Goal: Use online tool/utility: Utilize a website feature to perform a specific function

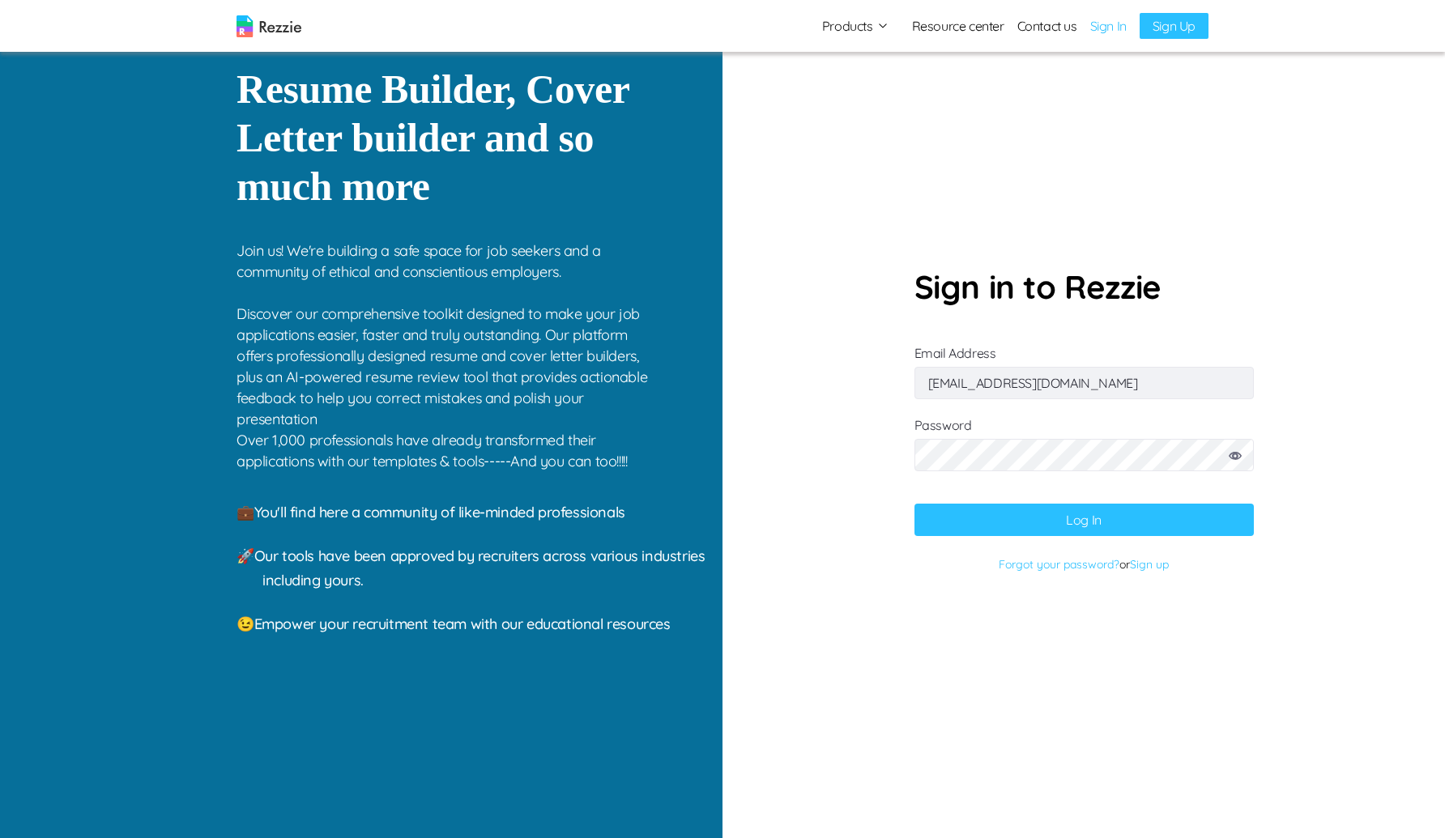
click at [1054, 519] on button "Log In" at bounding box center [1083, 520] width 339 height 32
click at [1094, 383] on input "cokkikukna@gufum.com" at bounding box center [1083, 383] width 339 height 32
paste input "So what is the best model to use in order to achive best results? I mean. A per…"
paste input "gaku@mailinator"
type input "gaku@mailinator.com"
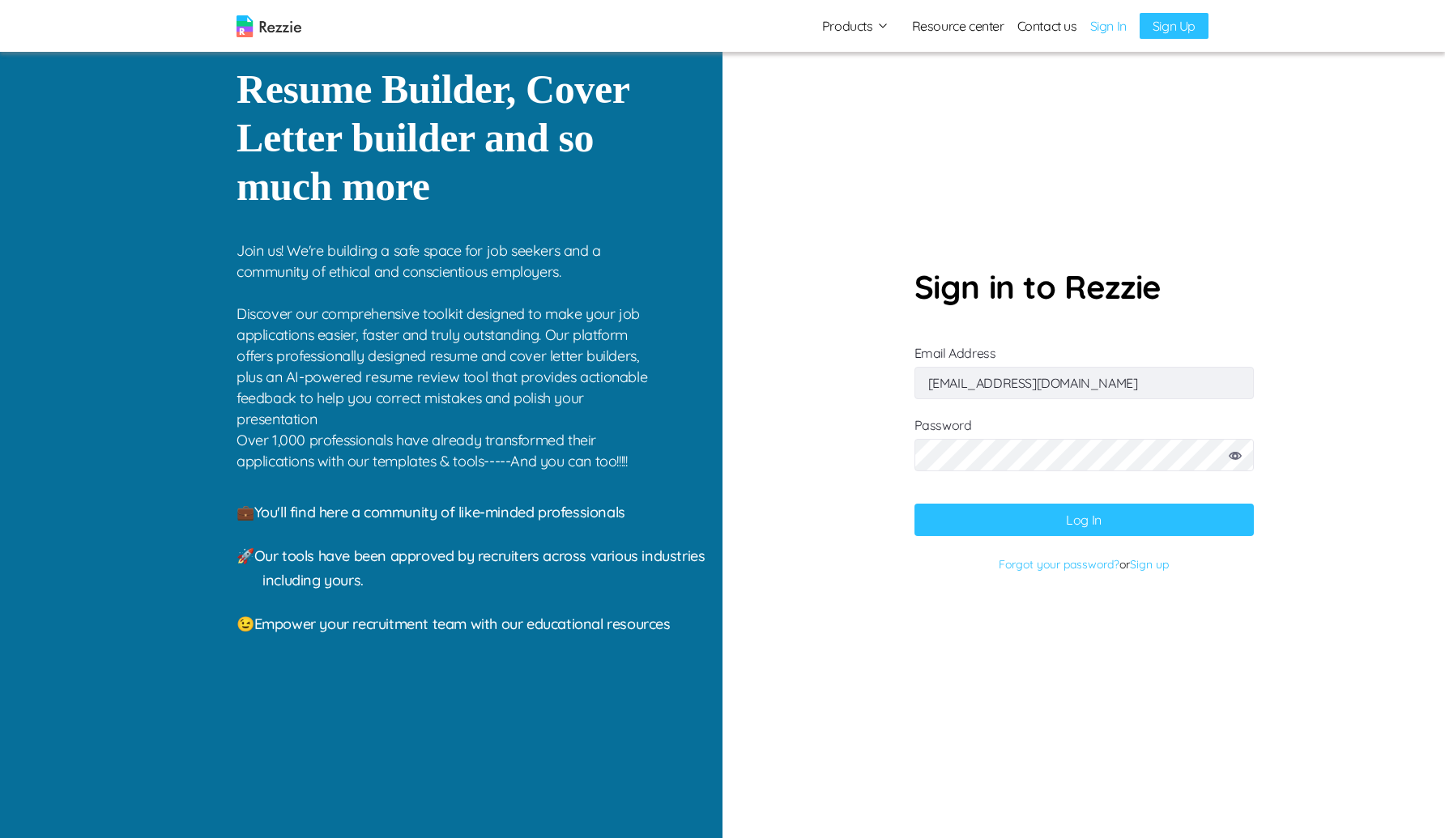
click at [956, 513] on button "Log In" at bounding box center [1083, 520] width 339 height 32
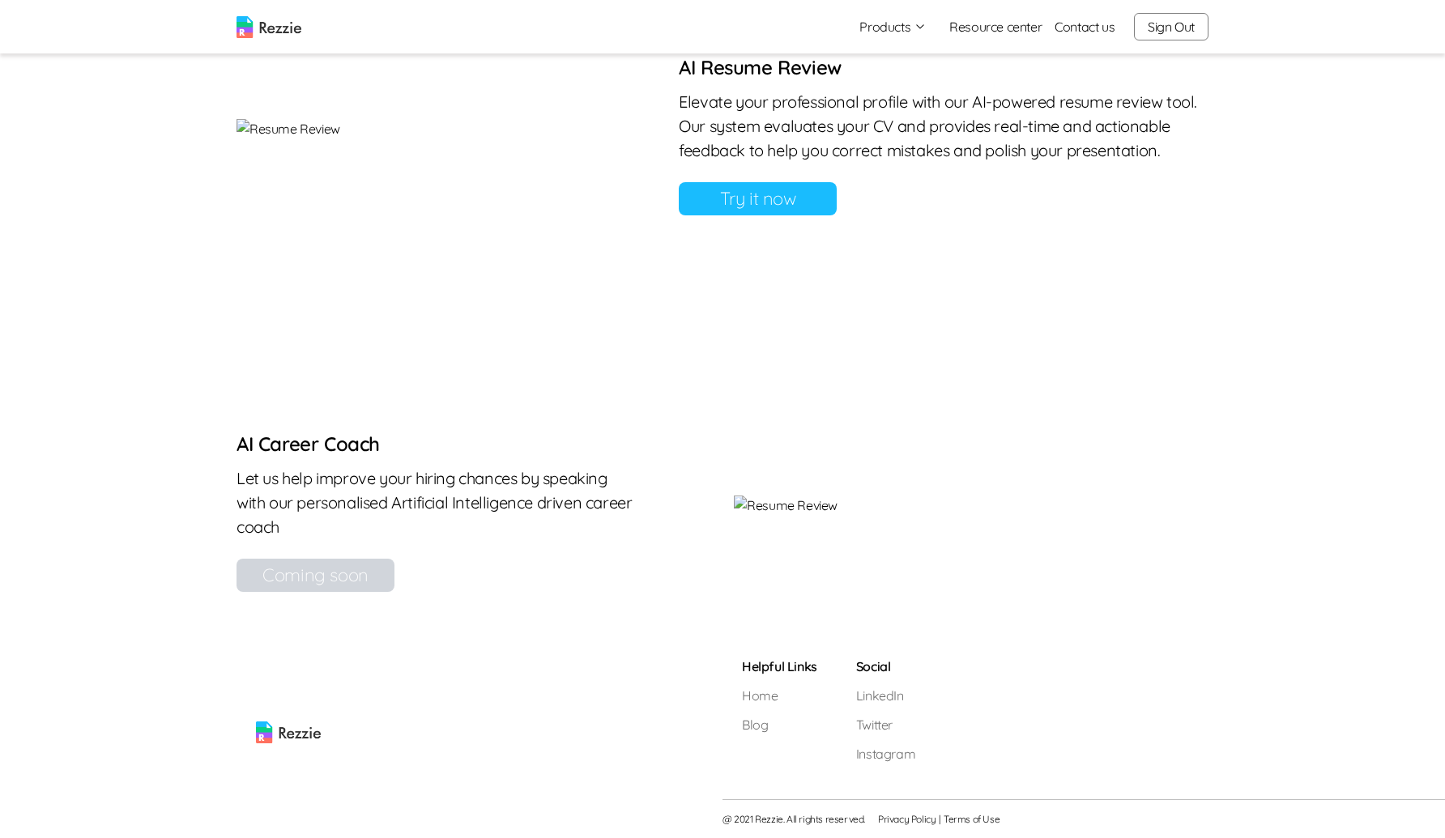
scroll to position [1492, 0]
click at [837, 205] on link "Try it now" at bounding box center [758, 198] width 158 height 33
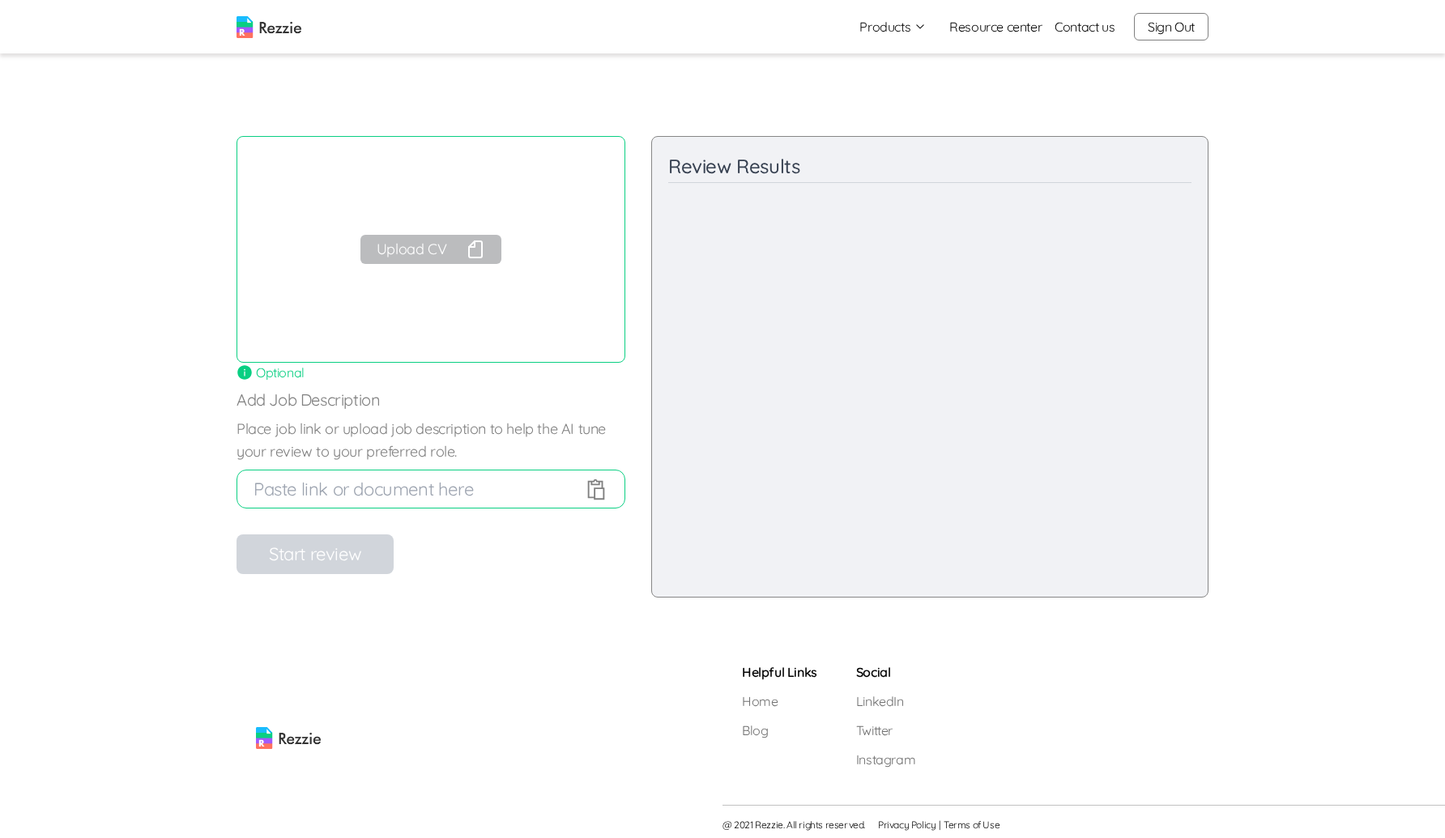
click at [414, 269] on div "Upload CV" at bounding box center [430, 249] width 389 height 227
click at [433, 256] on button "Upload CV" at bounding box center [430, 249] width 141 height 29
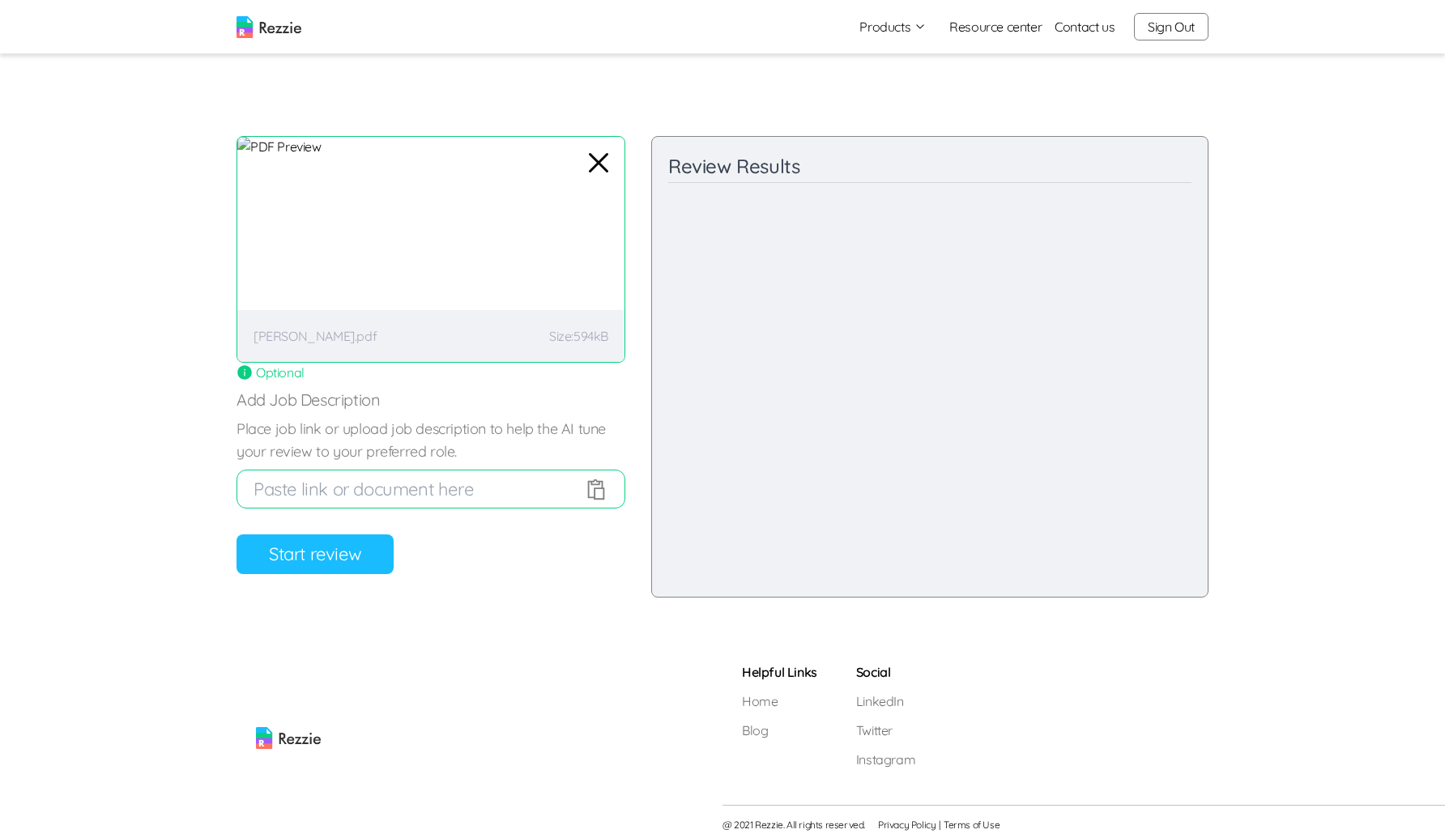
click at [344, 558] on button "Start review" at bounding box center [314, 555] width 157 height 40
click at [349, 569] on button "Start review" at bounding box center [314, 555] width 157 height 40
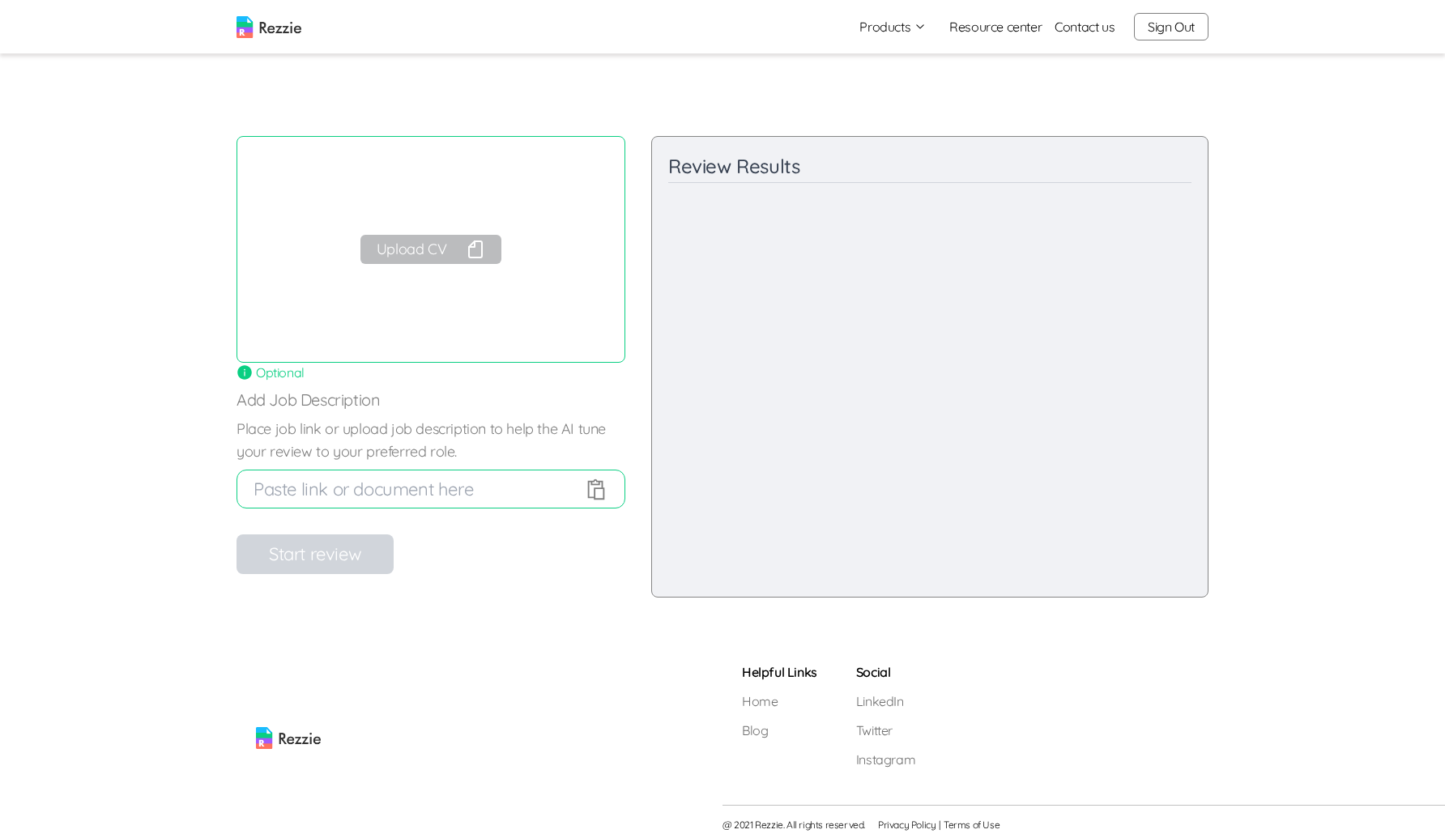
click at [455, 253] on button "Upload CV" at bounding box center [430, 249] width 141 height 29
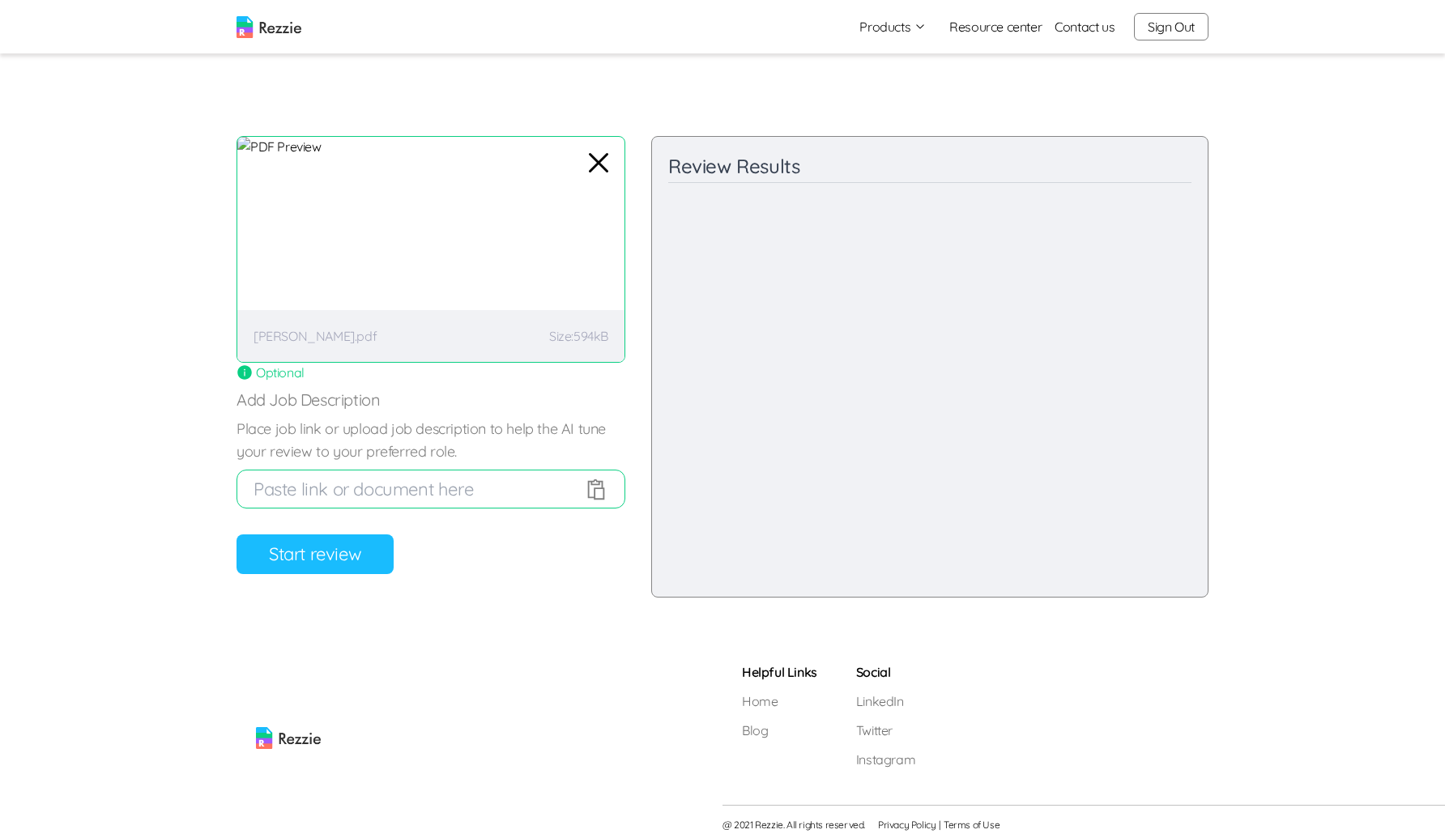
click at [328, 550] on button "Start review" at bounding box center [314, 555] width 157 height 40
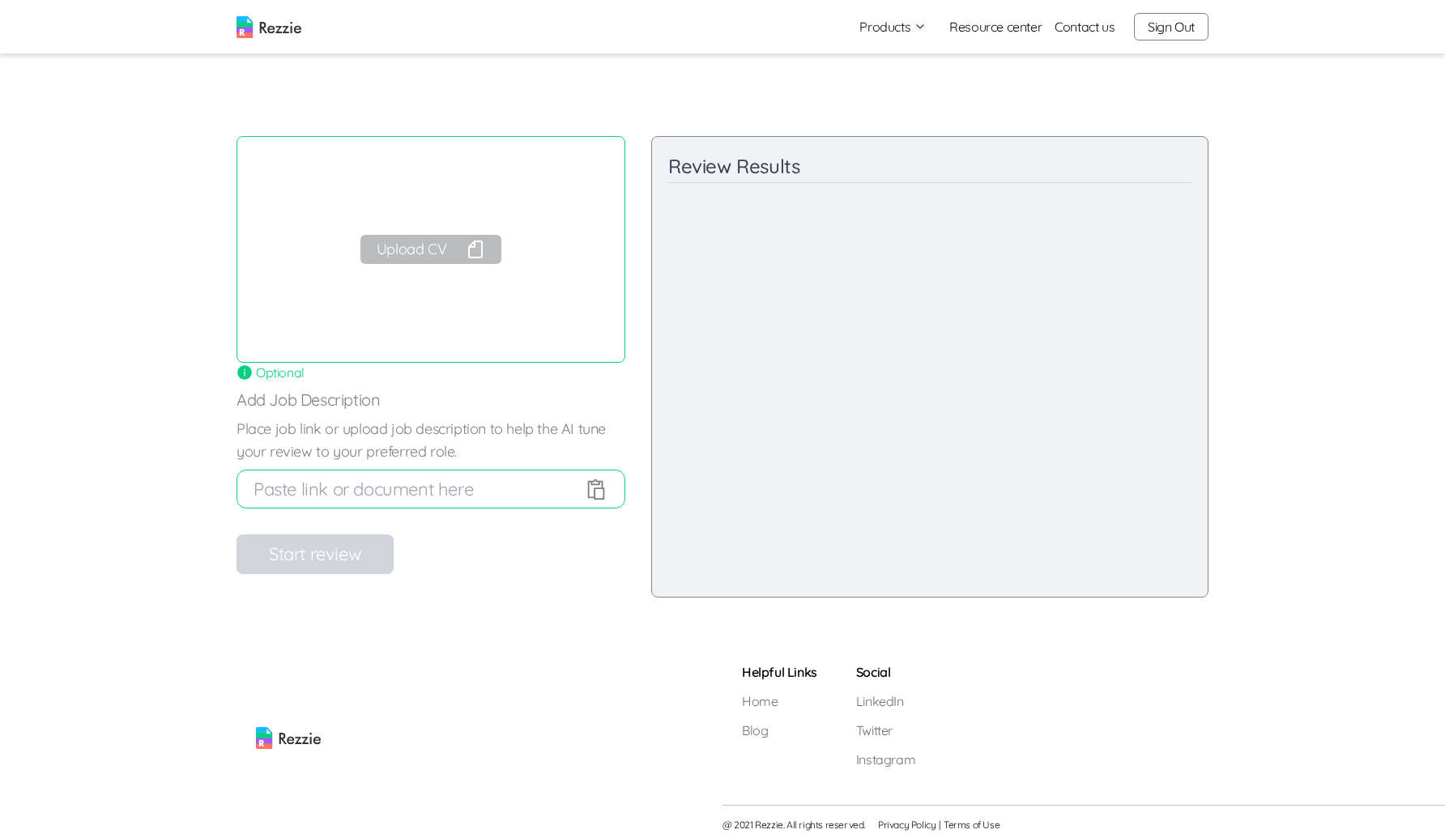
click at [428, 258] on button "Upload CV" at bounding box center [430, 249] width 141 height 29
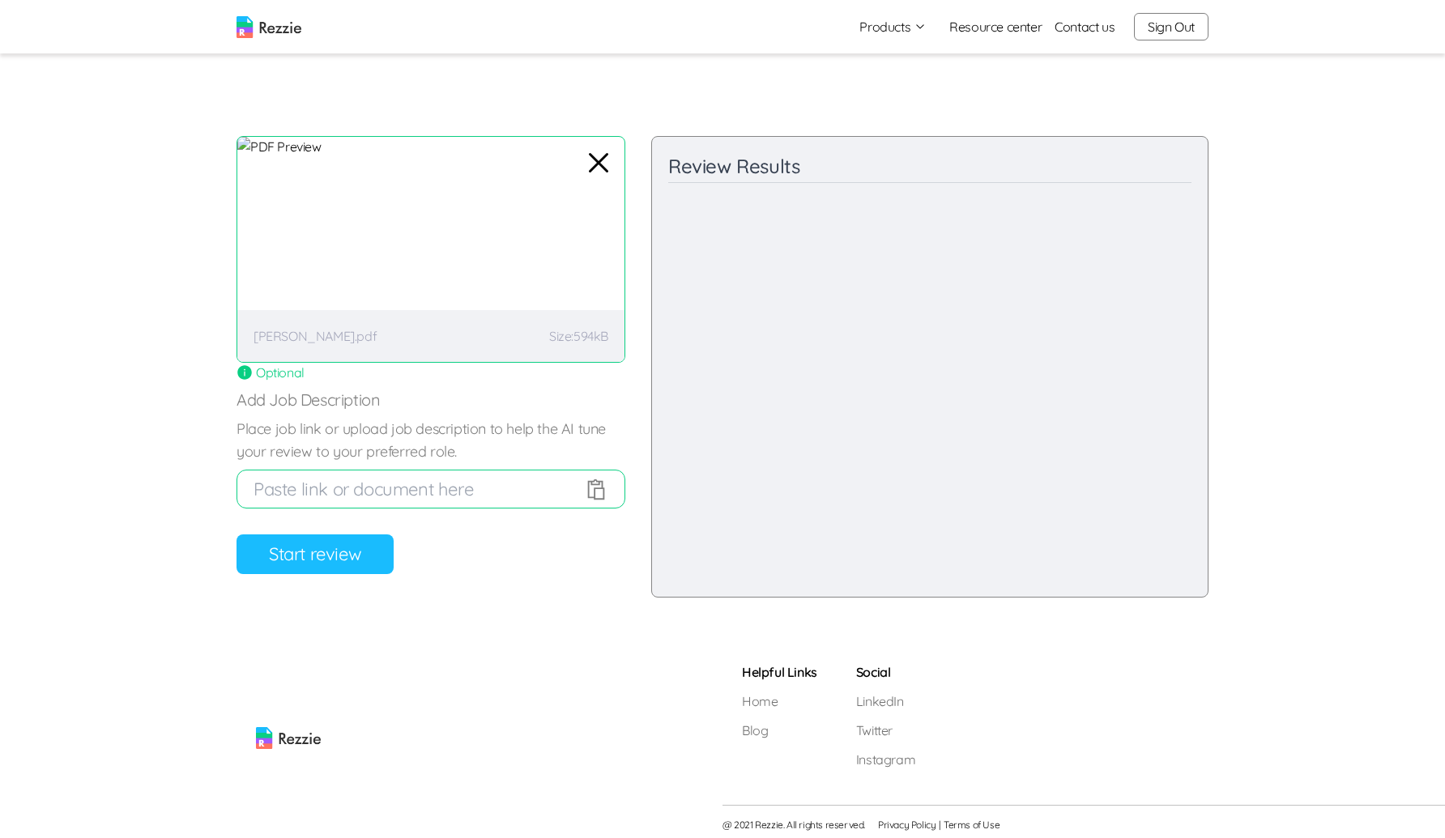
click at [330, 553] on button "Start review" at bounding box center [314, 555] width 157 height 40
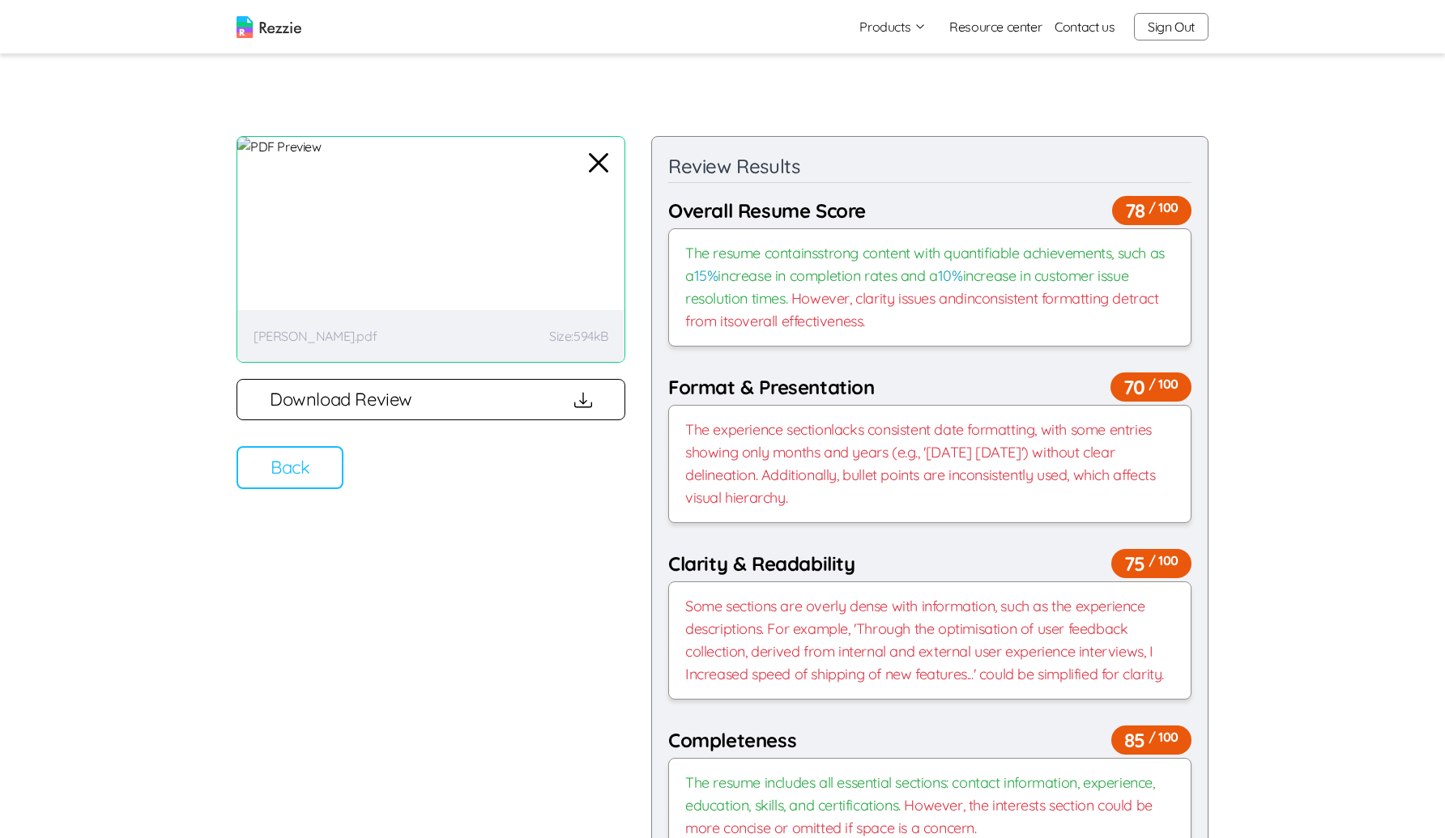
click at [505, 403] on button "Download Review" at bounding box center [430, 399] width 389 height 41
click at [283, 470] on button "Back" at bounding box center [289, 467] width 107 height 43
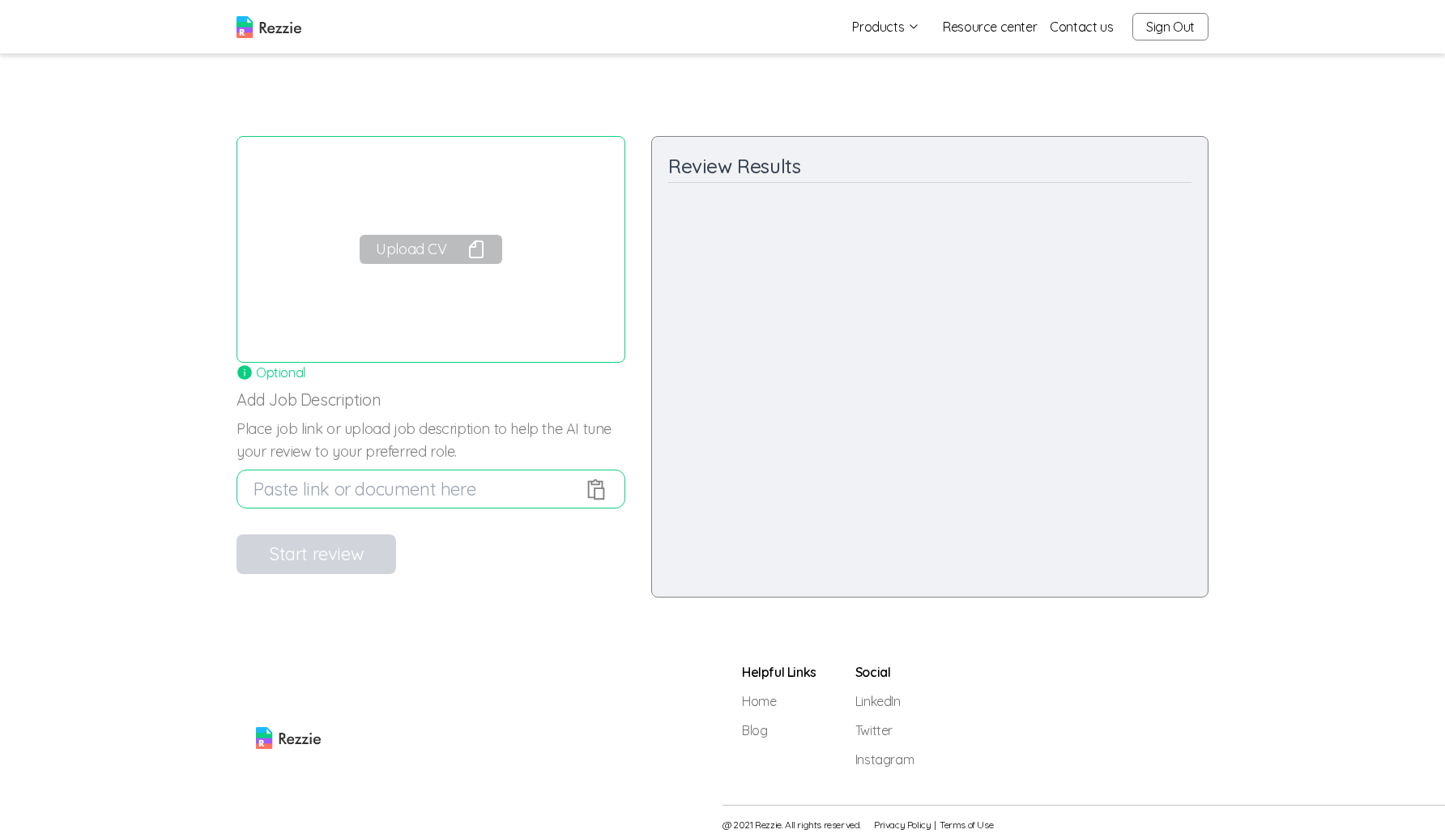
click at [445, 250] on button "Upload CV" at bounding box center [431, 249] width 142 height 29
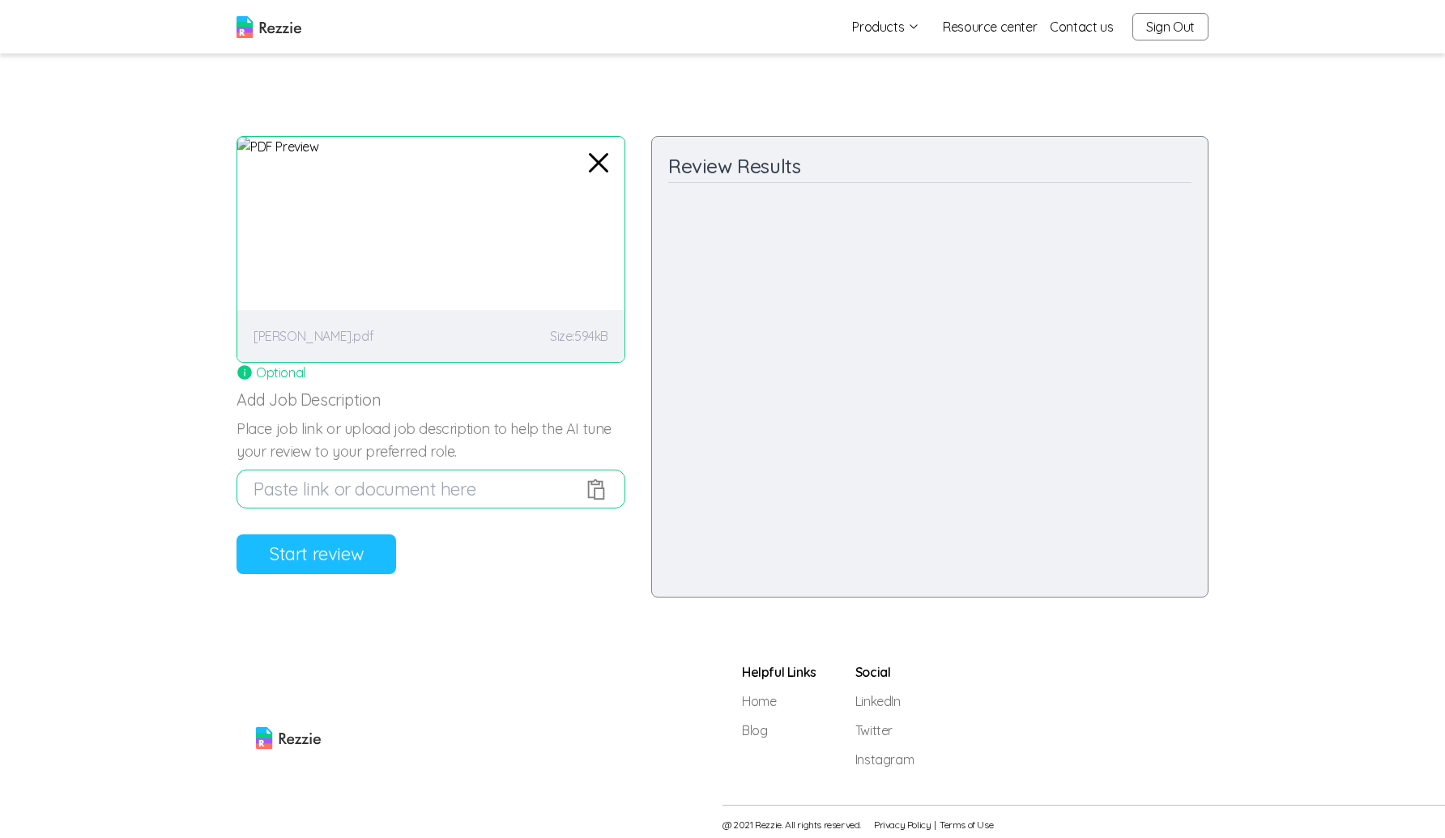
click at [346, 552] on button "Start review" at bounding box center [316, 555] width 160 height 40
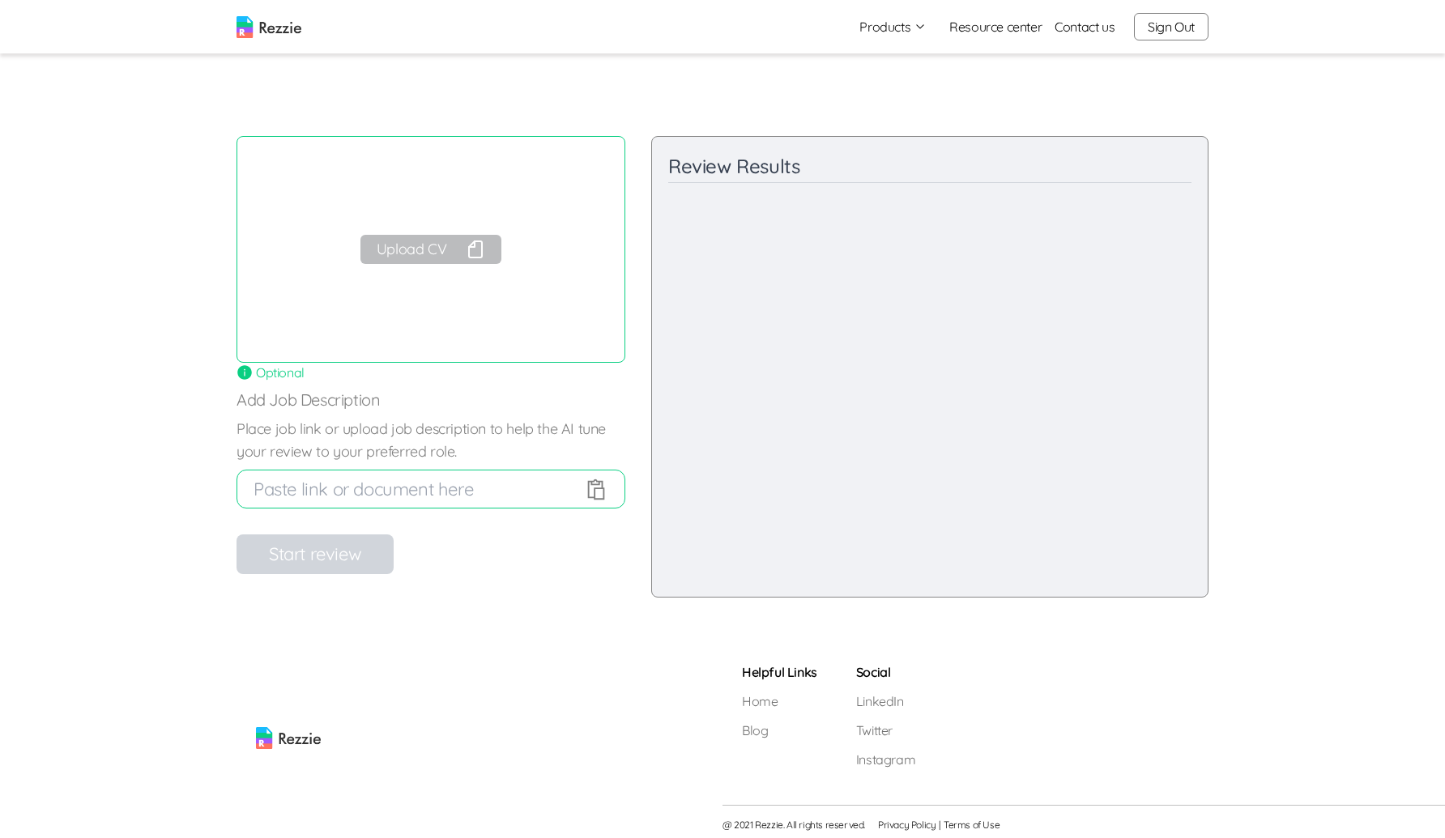
click at [441, 262] on button "Upload CV" at bounding box center [430, 249] width 141 height 29
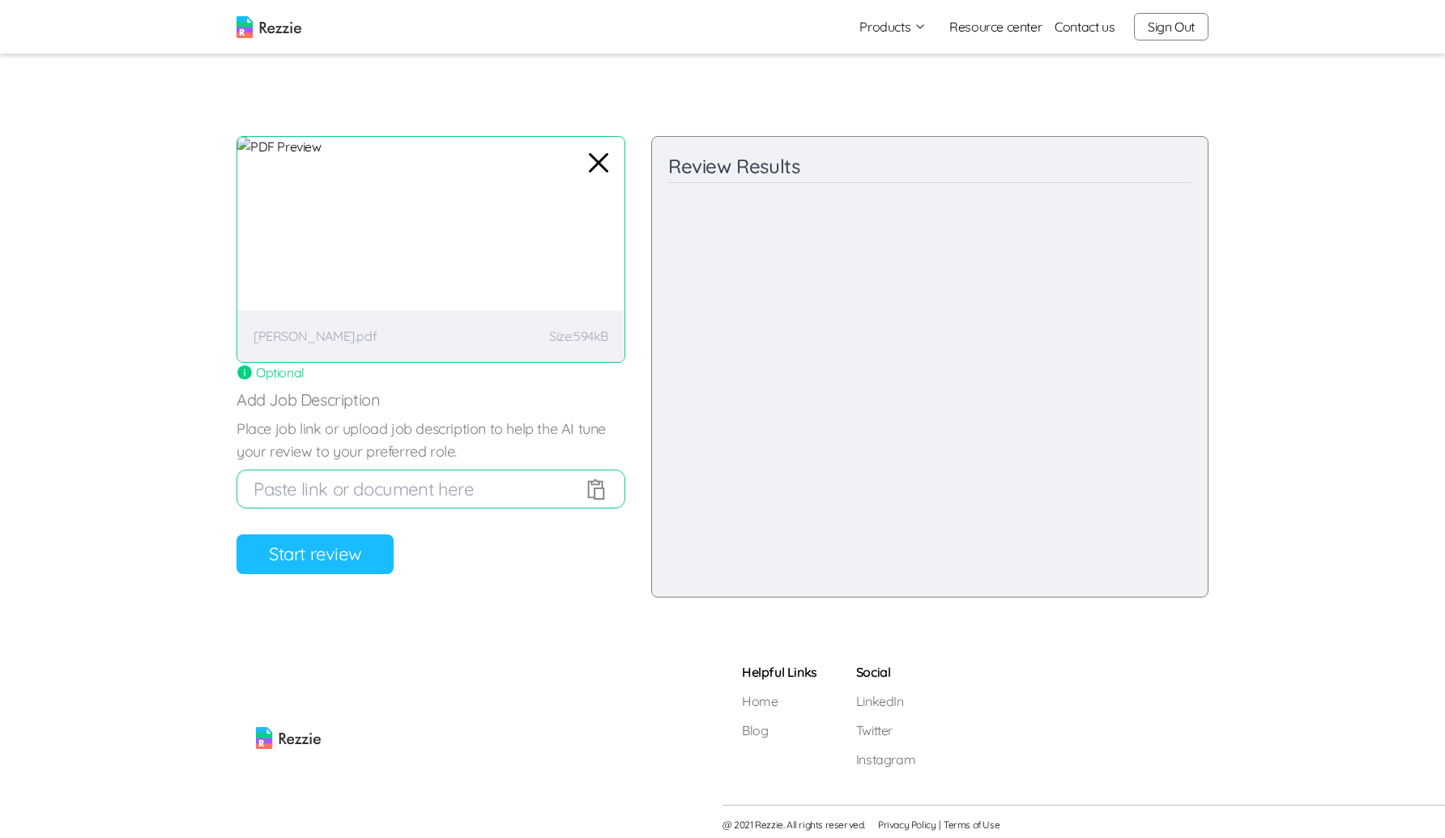
click at [351, 546] on button "Start review" at bounding box center [314, 555] width 157 height 40
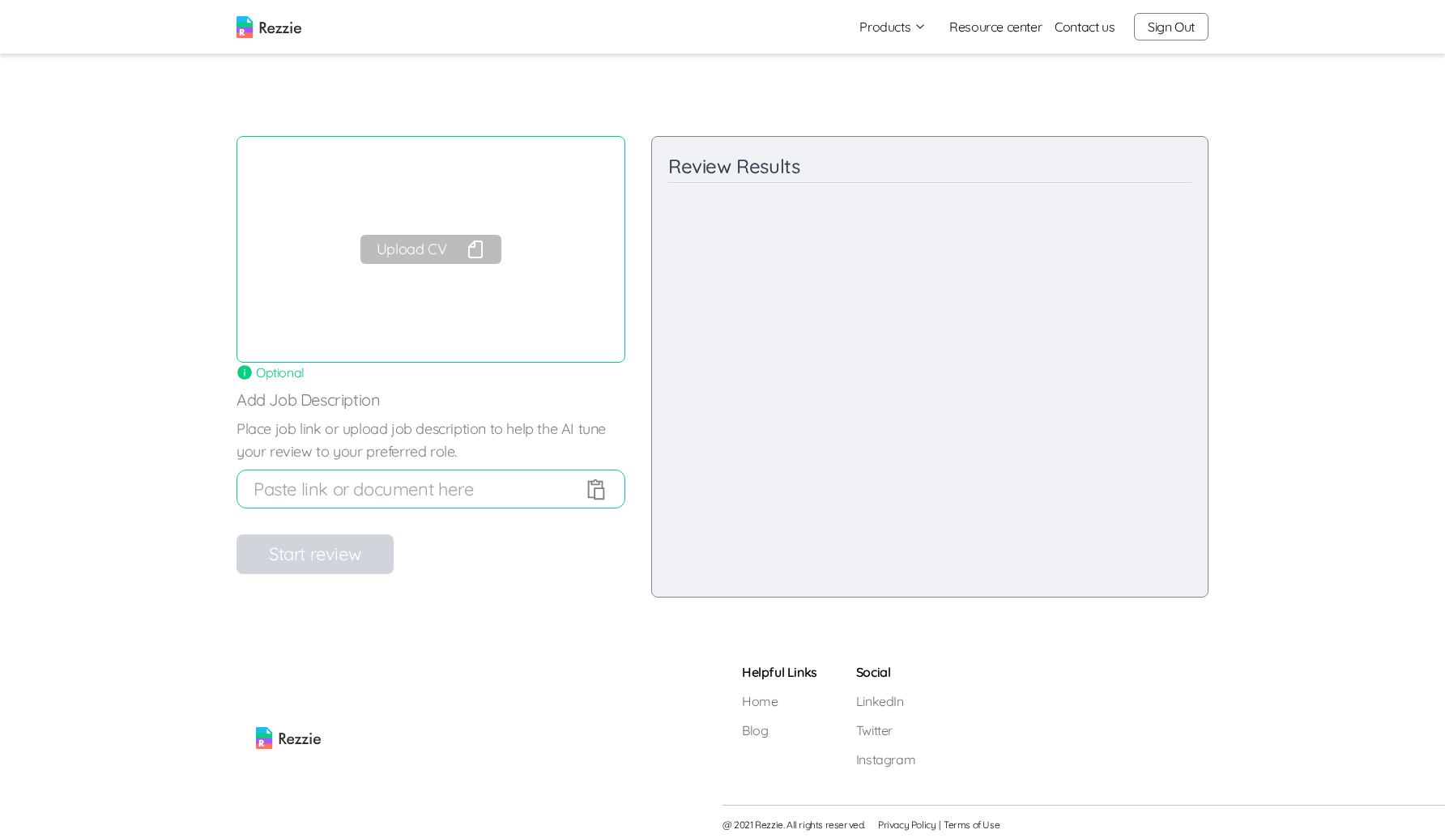
click at [439, 249] on button "Upload CV" at bounding box center [430, 249] width 141 height 29
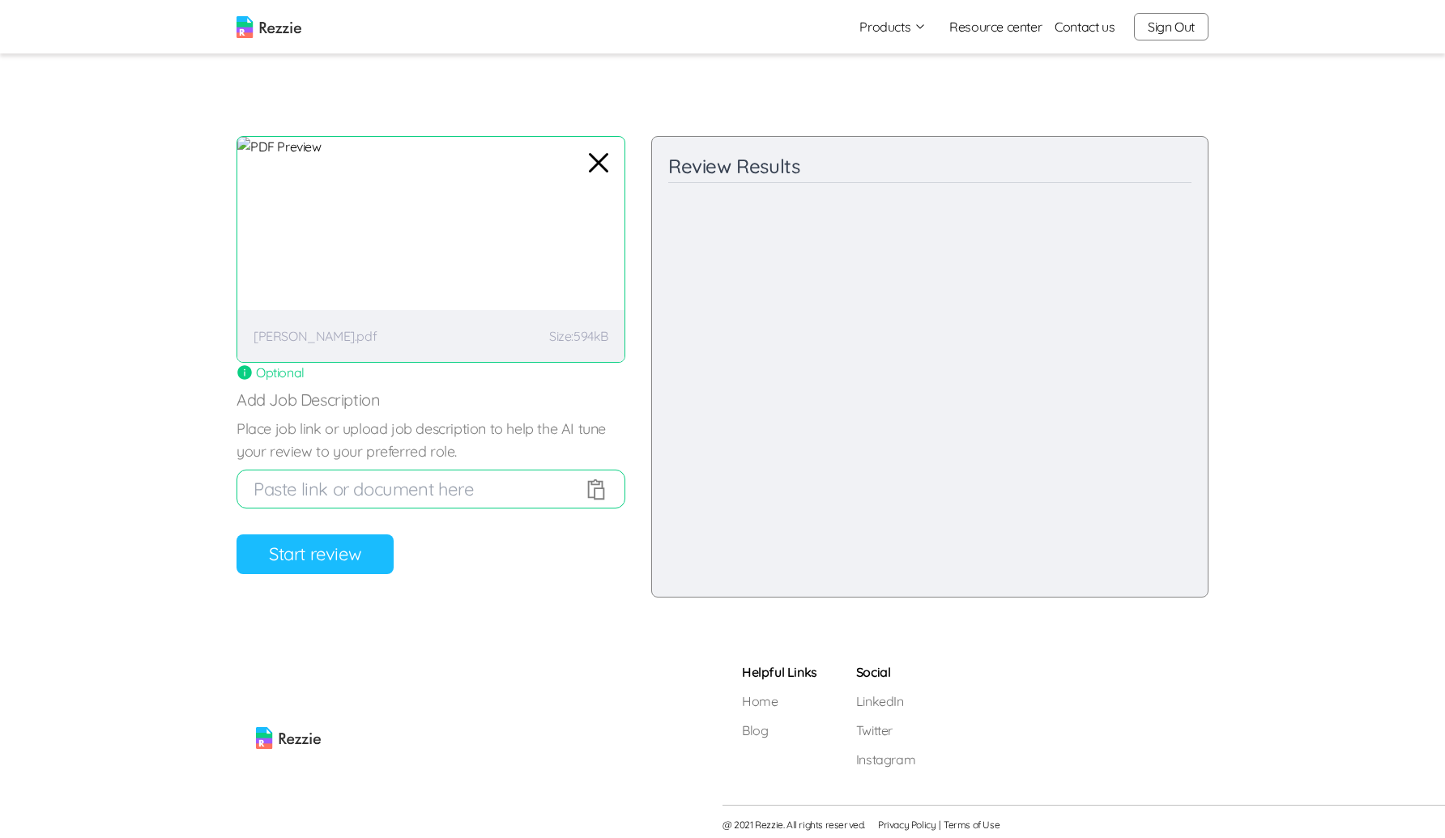
click at [348, 563] on button "Start review" at bounding box center [314, 555] width 157 height 40
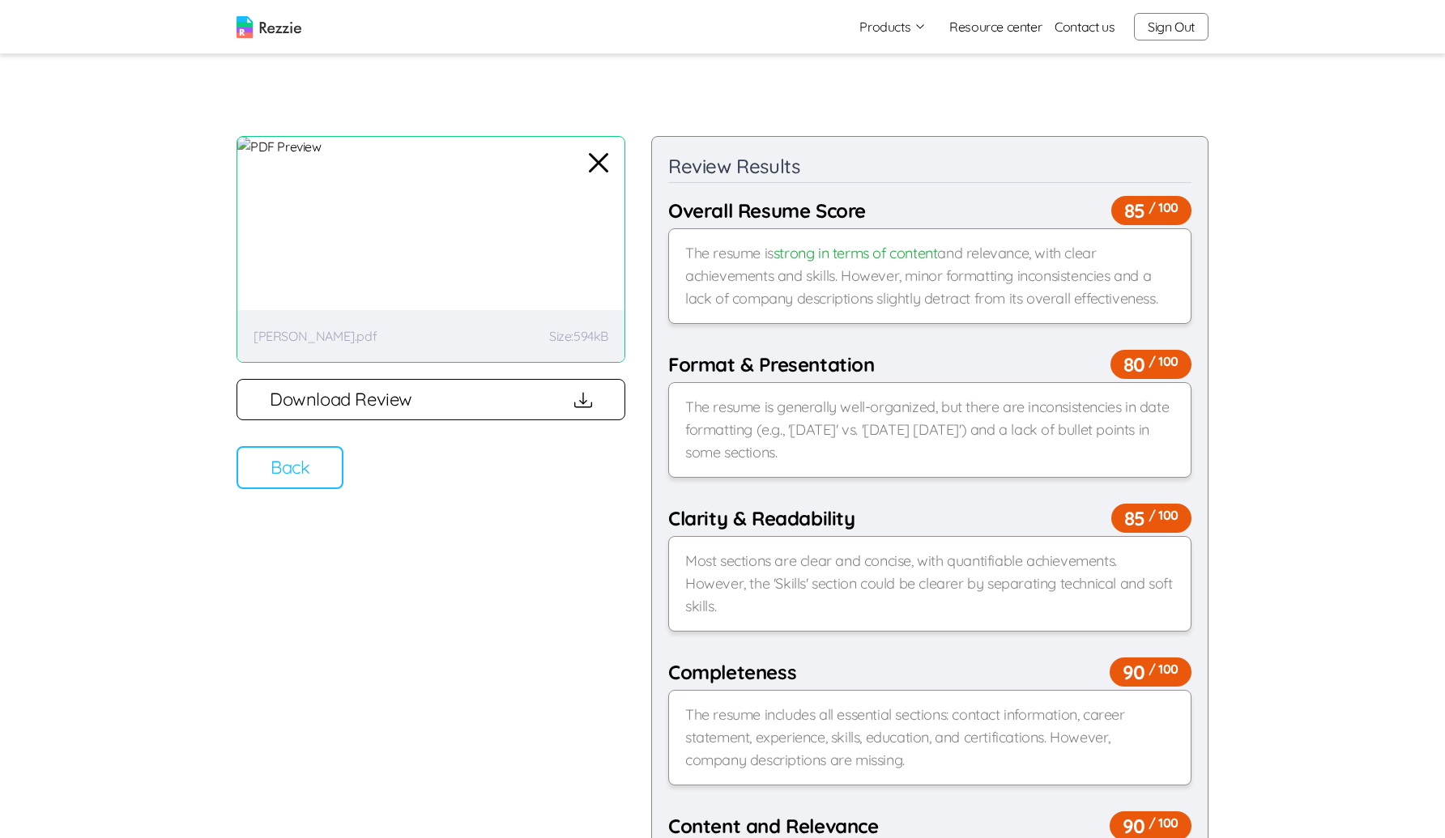
click at [316, 408] on button "Download Review" at bounding box center [430, 399] width 389 height 41
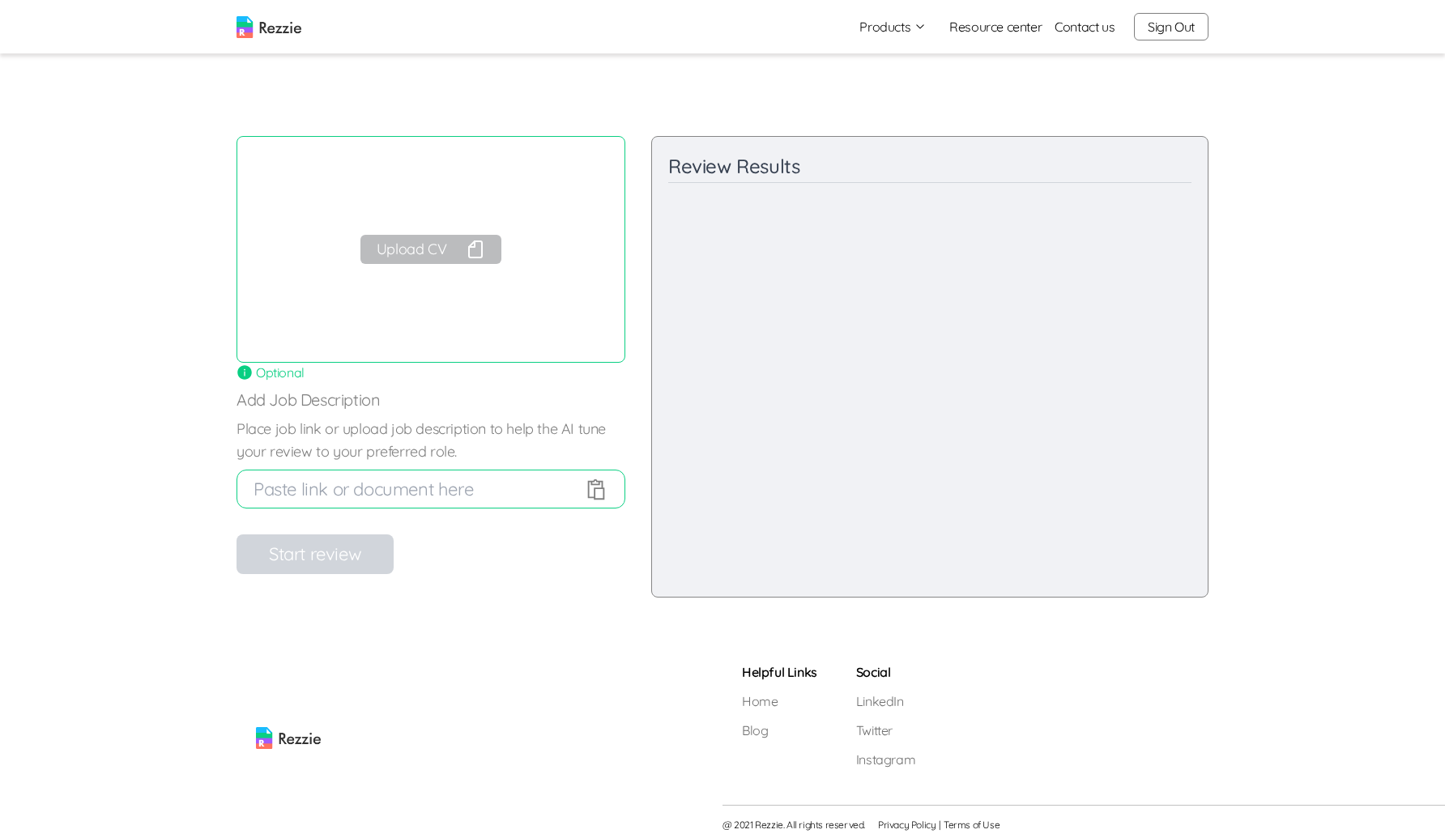
click at [431, 255] on button "Upload CV" at bounding box center [430, 249] width 141 height 29
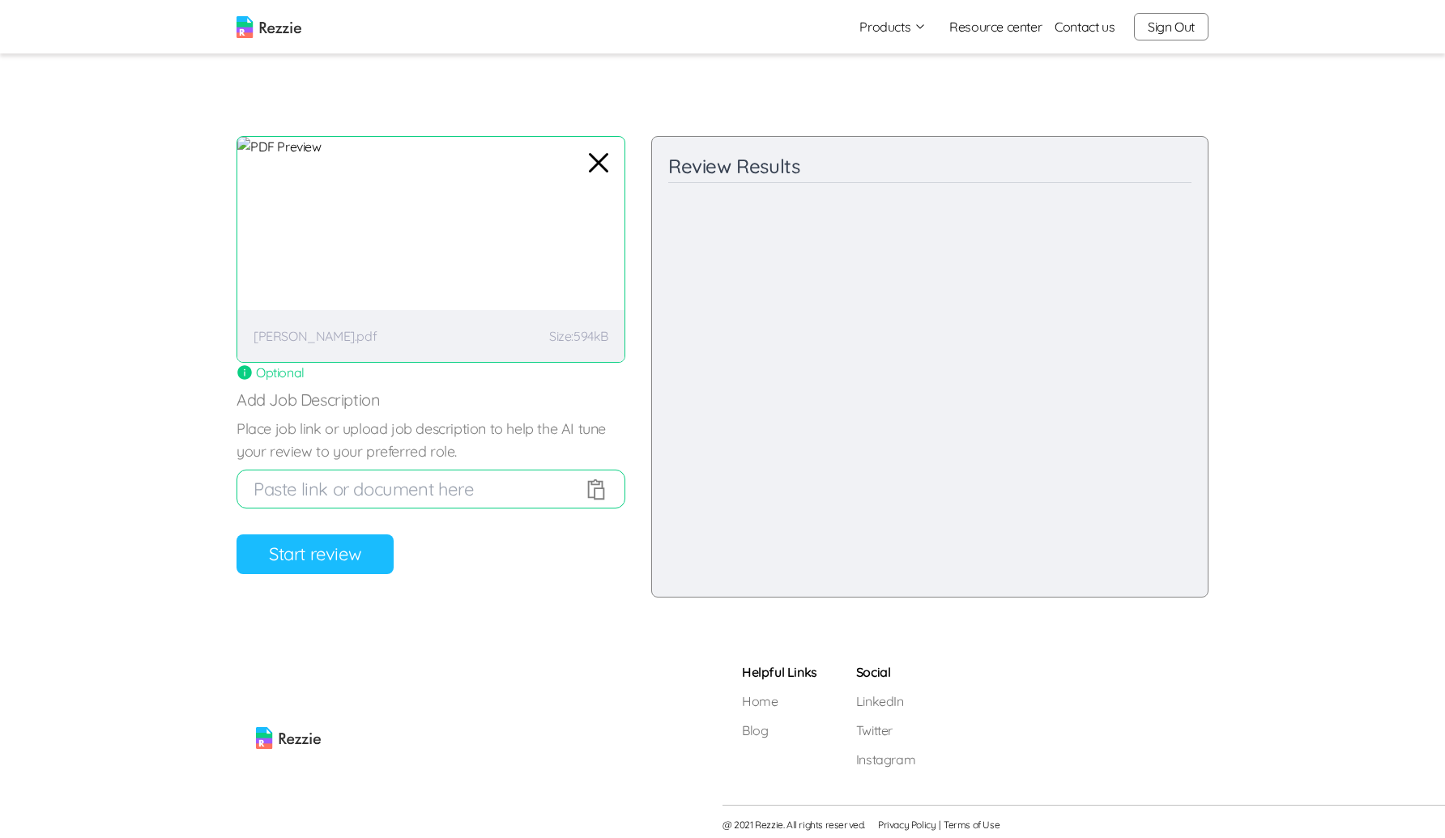
click at [342, 543] on button "Start review" at bounding box center [314, 555] width 157 height 40
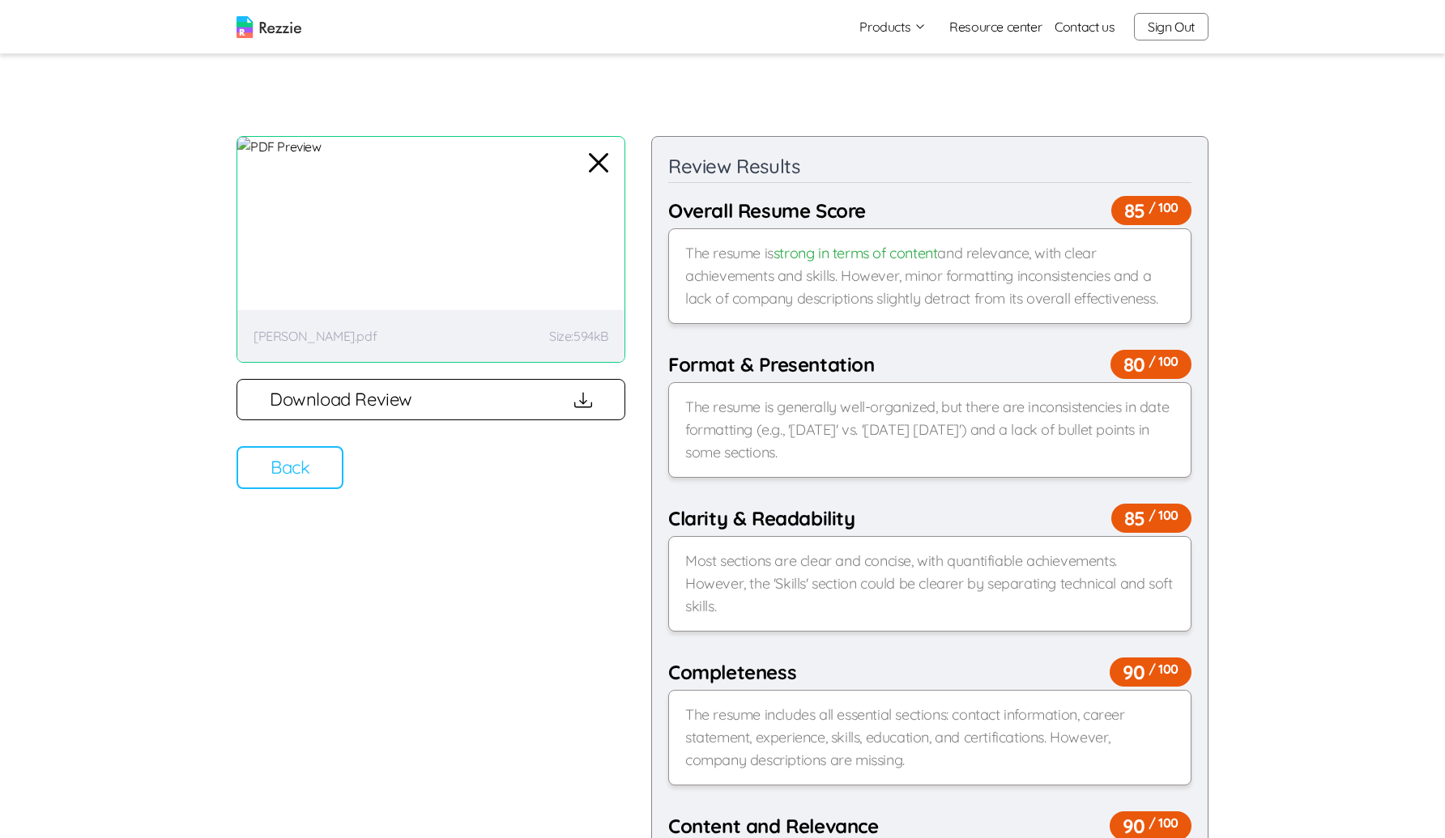
click at [353, 401] on button "Download Review" at bounding box center [430, 399] width 389 height 41
click at [455, 401] on button "Download Review" at bounding box center [430, 399] width 389 height 41
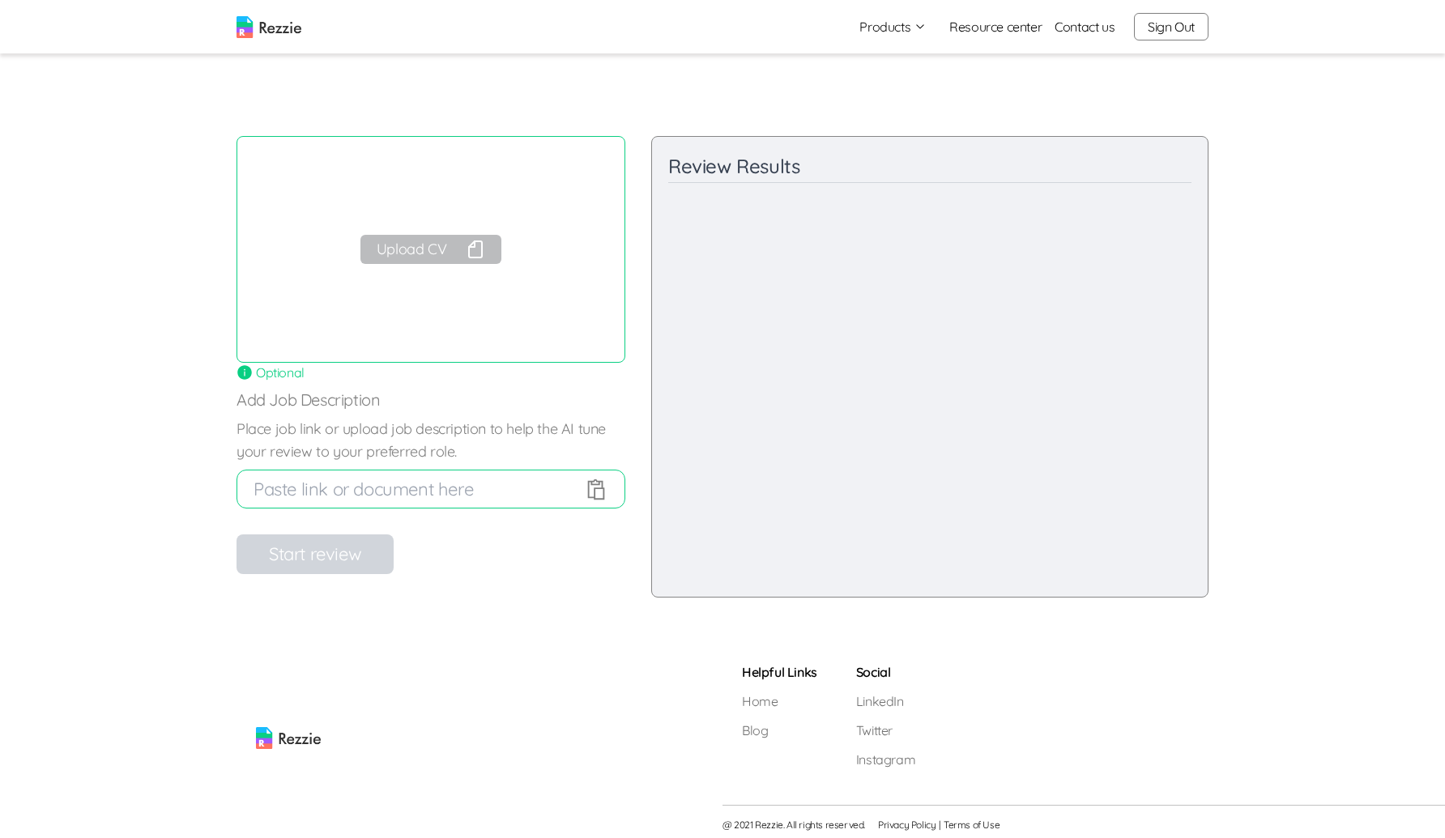
click at [427, 244] on button "Upload CV" at bounding box center [430, 249] width 141 height 29
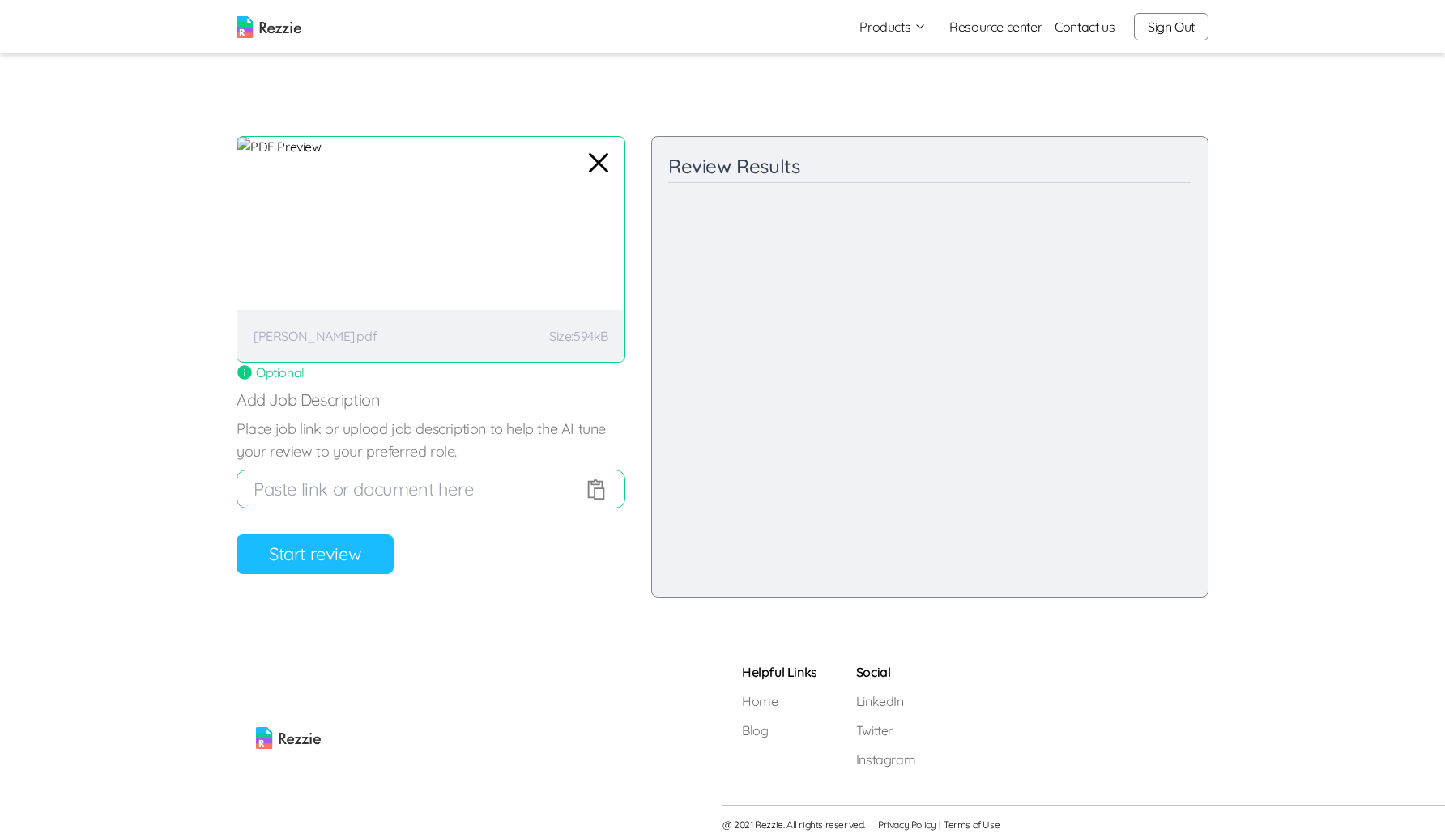
click at [382, 547] on button "Start review" at bounding box center [314, 555] width 157 height 40
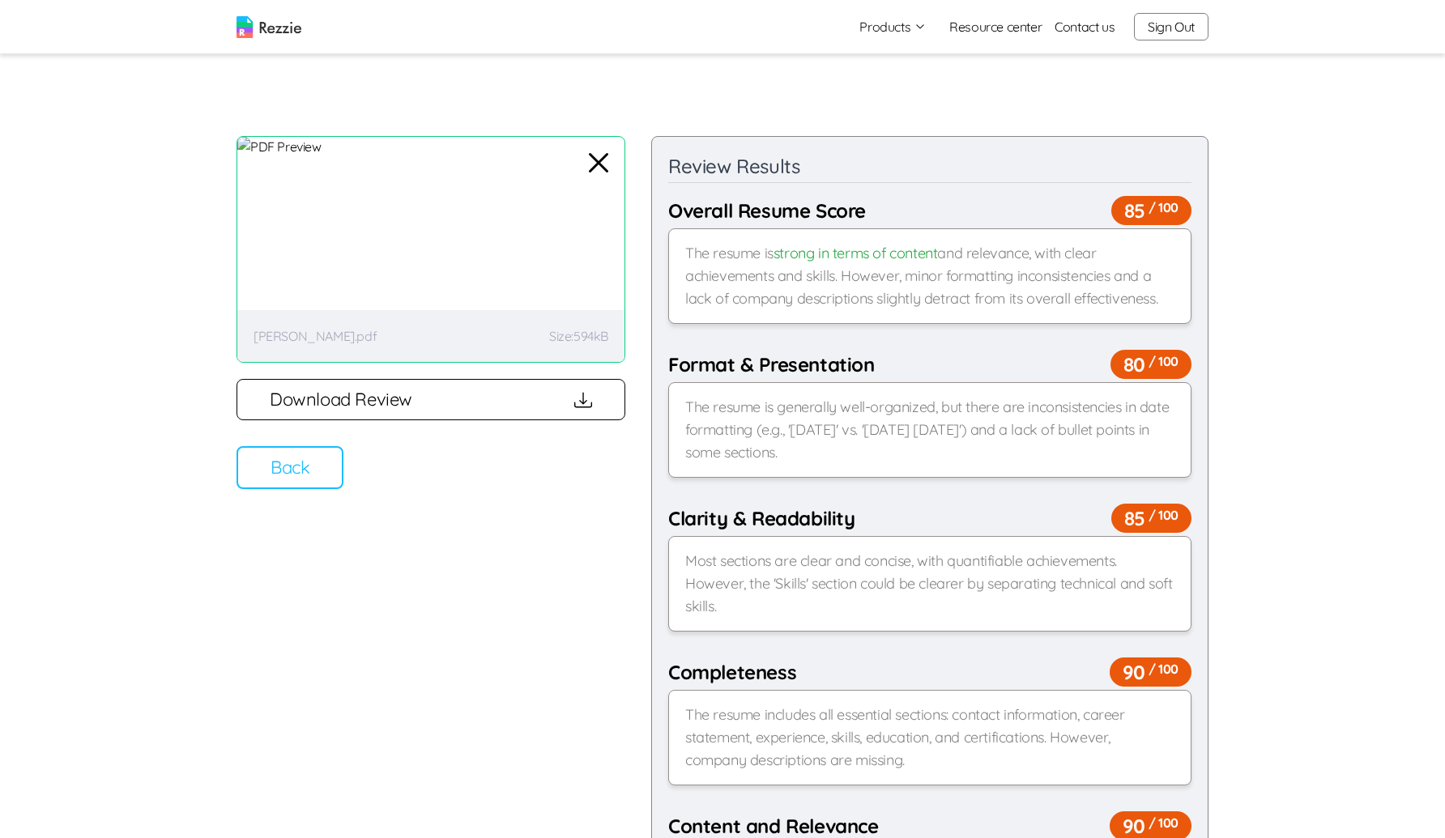
click at [408, 400] on button "Download Review" at bounding box center [430, 399] width 389 height 41
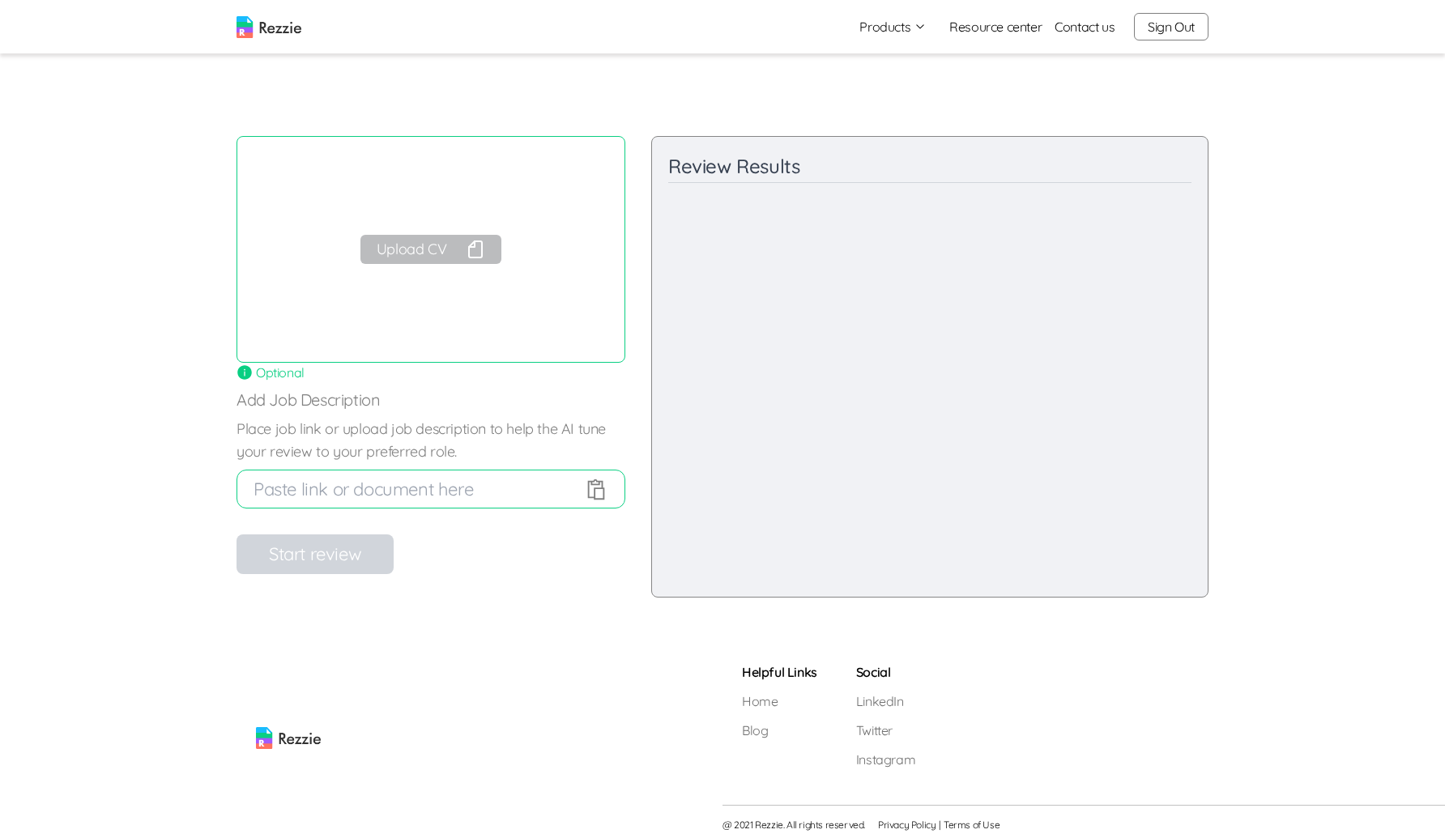
click at [374, 241] on button "Upload CV" at bounding box center [430, 249] width 141 height 29
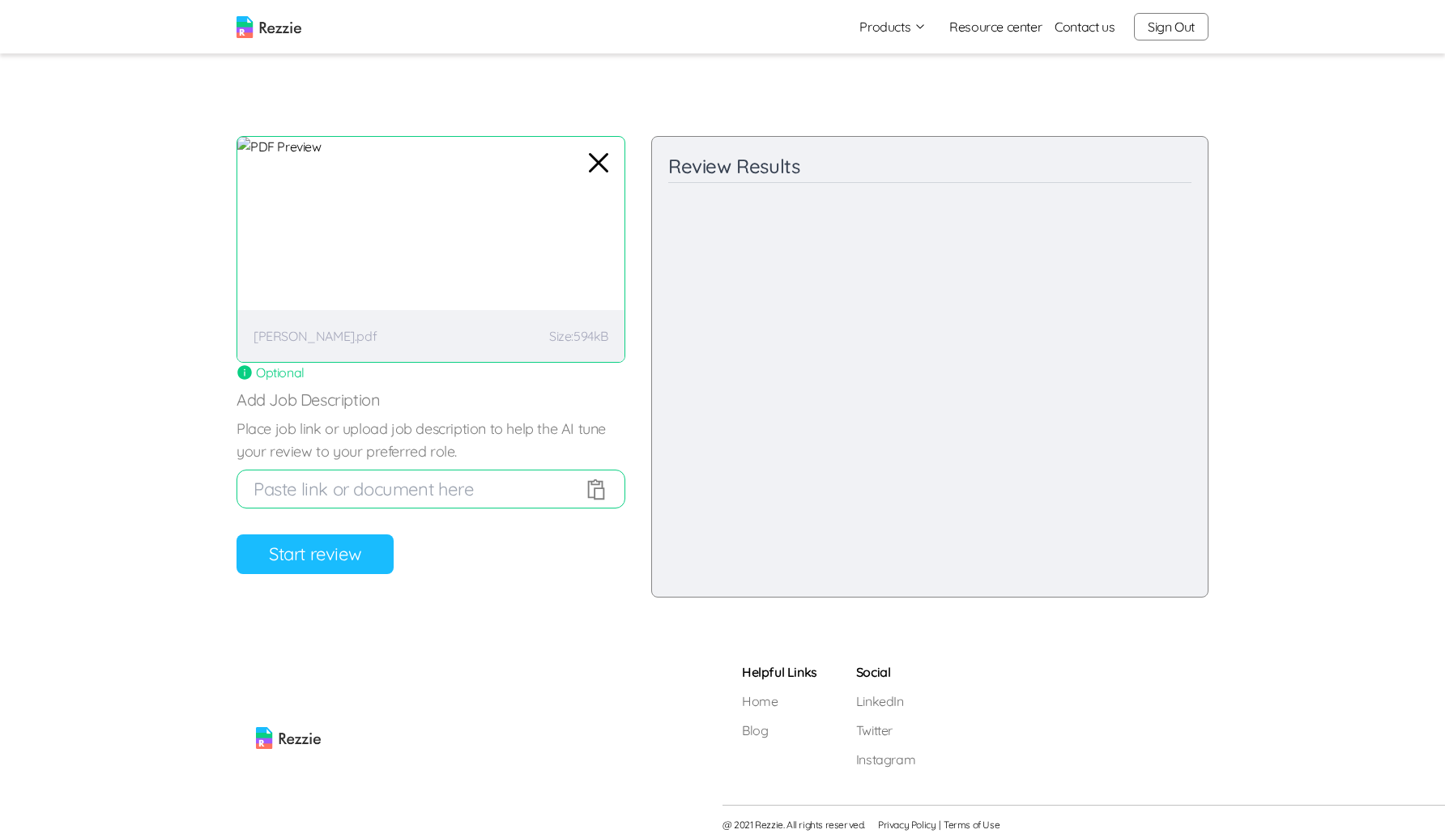
click at [266, 564] on button "Start review" at bounding box center [314, 555] width 157 height 40
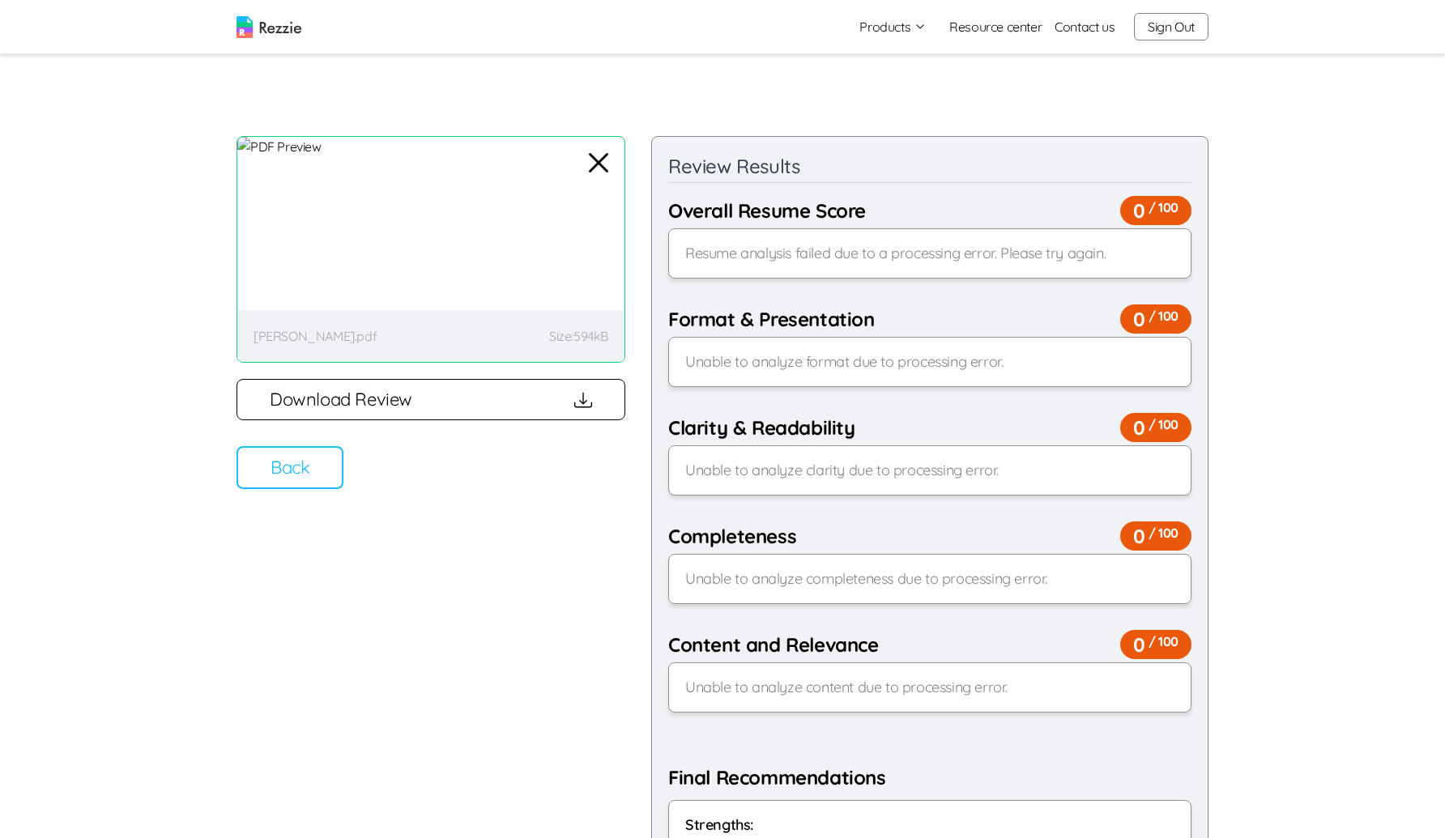
click at [365, 322] on div "[PERSON_NAME].pdf Size: 594kB" at bounding box center [430, 336] width 387 height 52
click at [309, 441] on div "Review your resume AI will review your resume and give you feedback on your res…" at bounding box center [430, 621] width 389 height 971
click at [296, 465] on button "Back" at bounding box center [289, 467] width 107 height 43
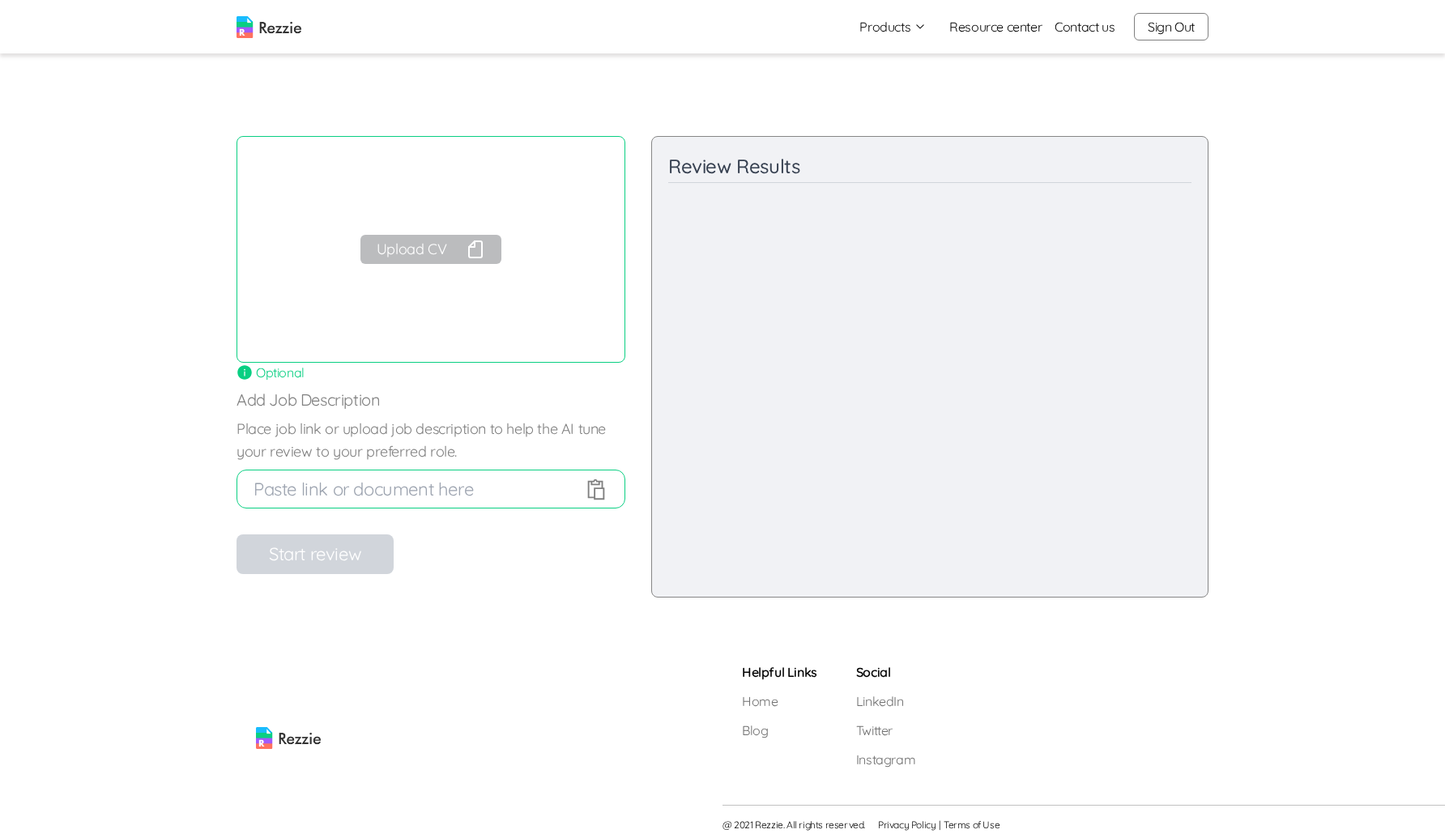
click at [395, 236] on button "Upload CV" at bounding box center [430, 249] width 141 height 29
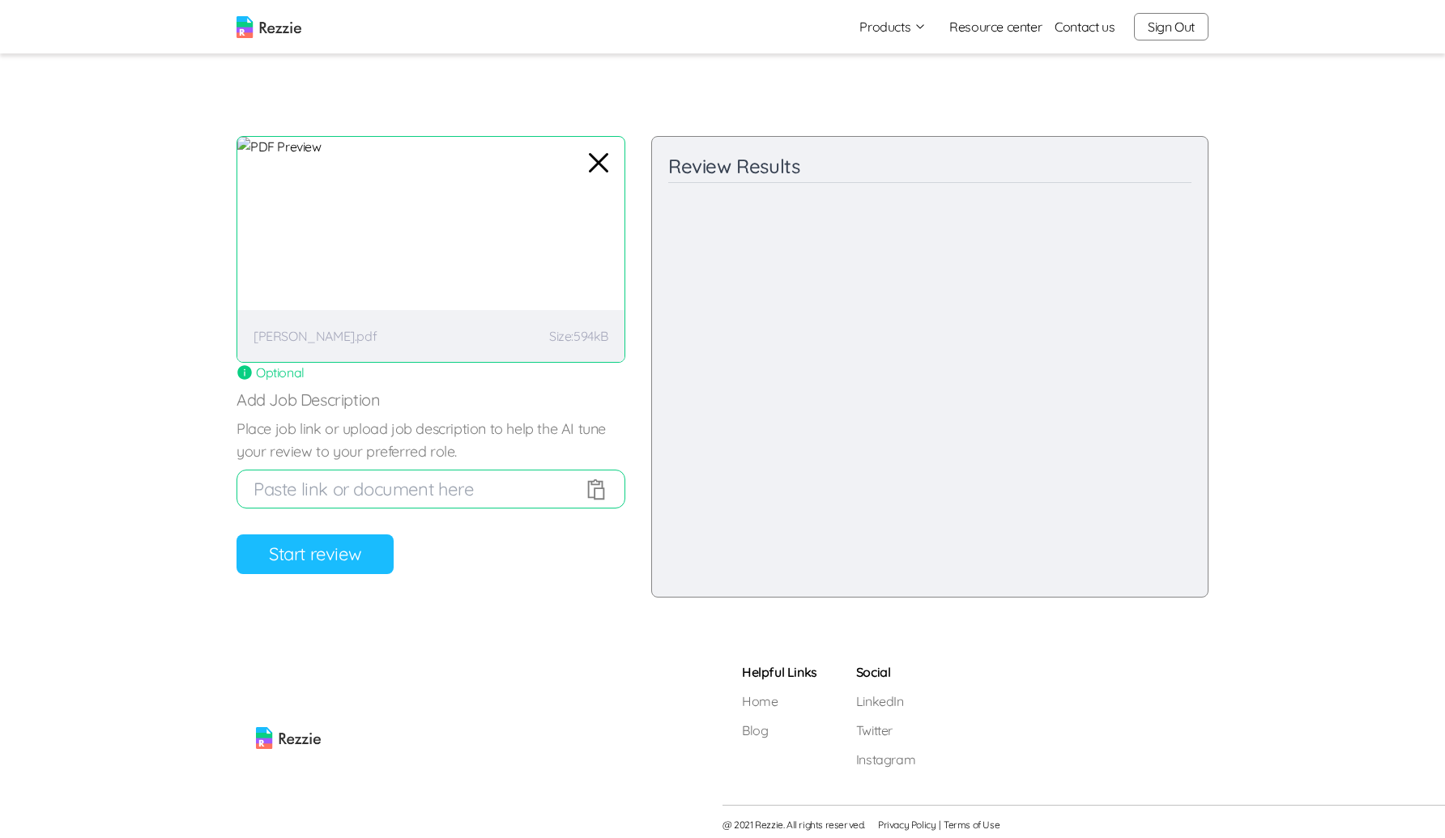
click at [375, 560] on button "Start review" at bounding box center [314, 555] width 157 height 40
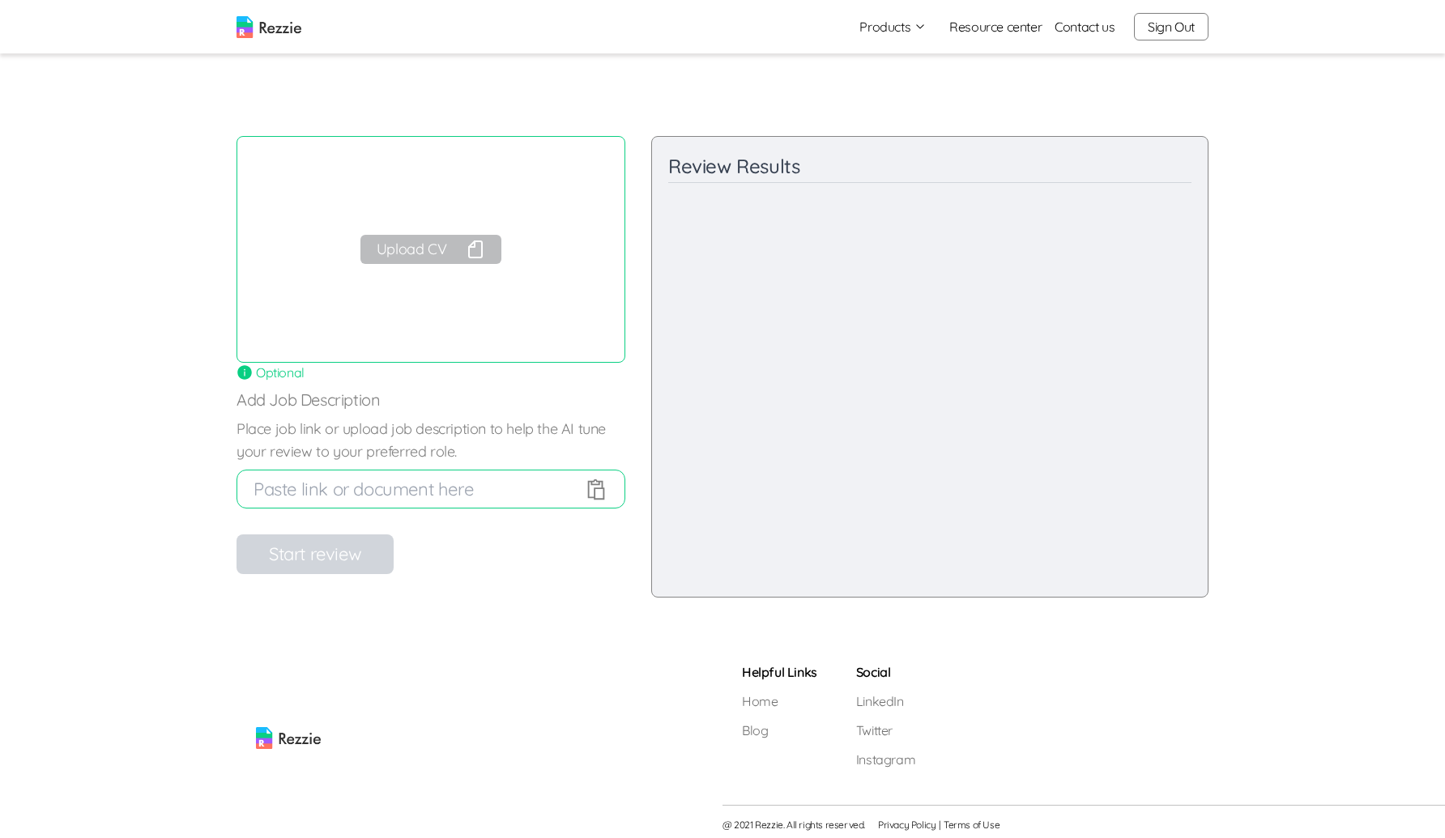
click at [449, 215] on div "Upload CV" at bounding box center [430, 249] width 389 height 227
click at [422, 250] on button "Upload CV" at bounding box center [430, 249] width 141 height 29
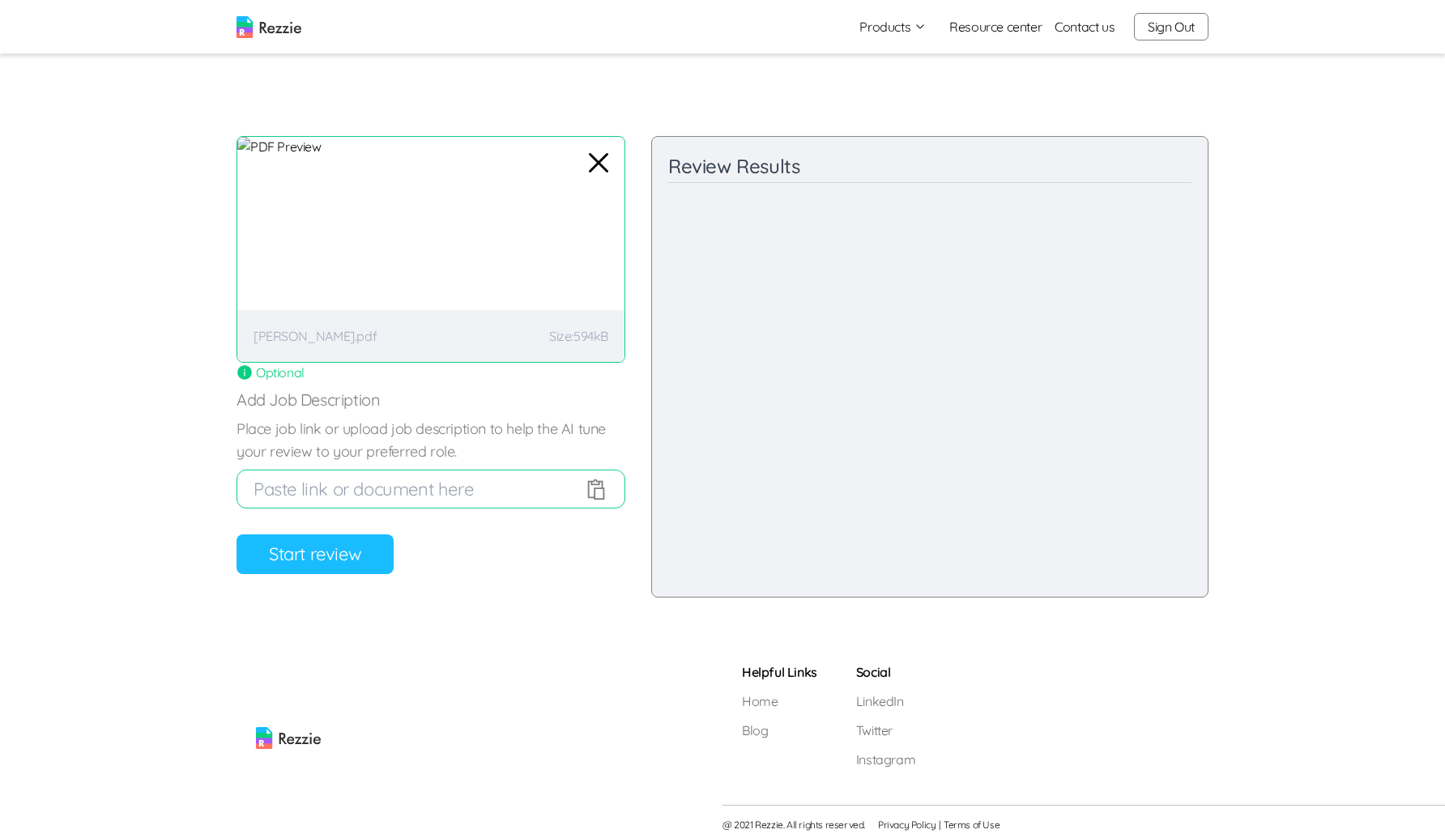
click at [341, 543] on button "Start review" at bounding box center [314, 555] width 157 height 40
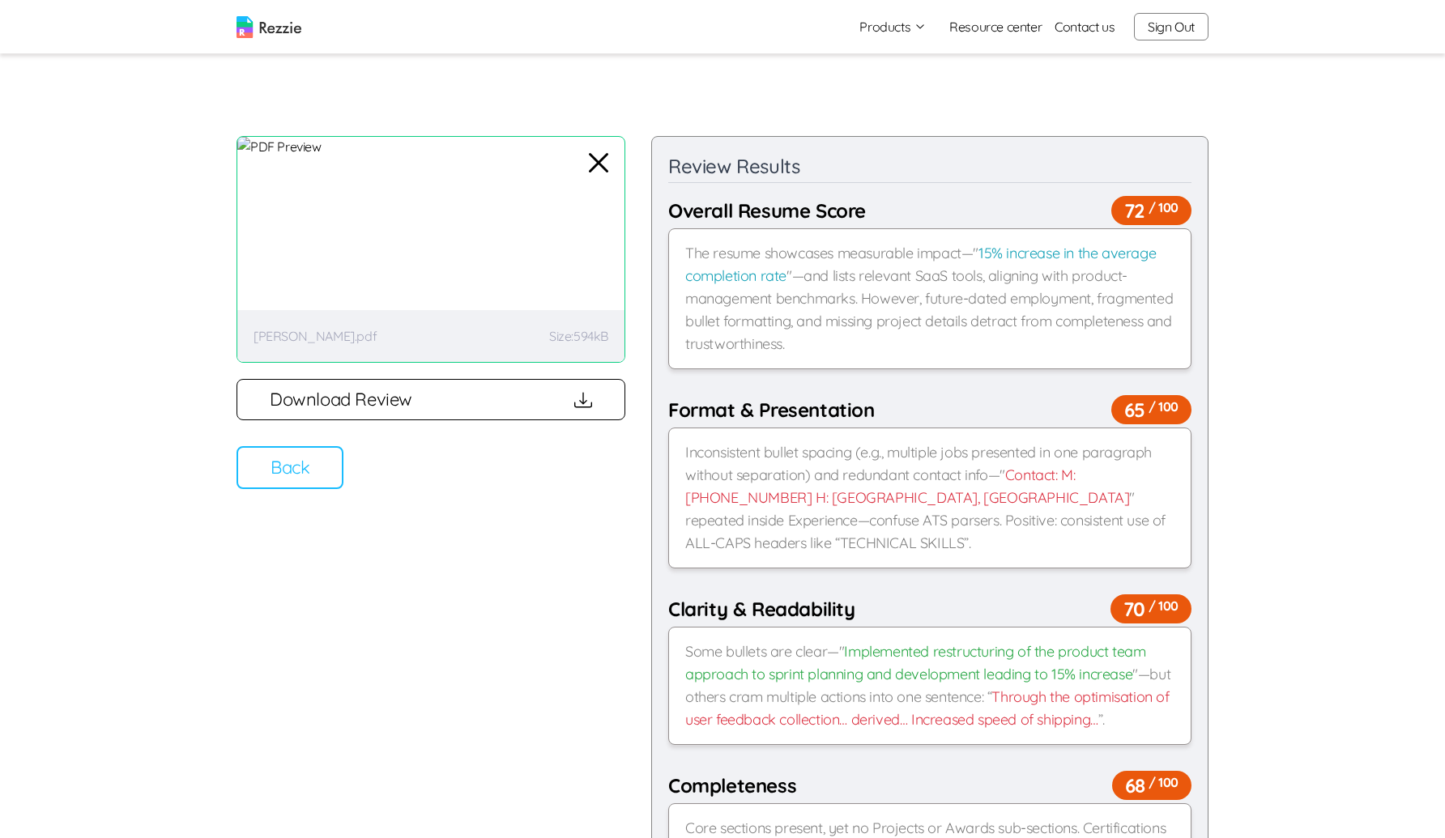
click at [356, 396] on button "Download Review" at bounding box center [430, 399] width 389 height 41
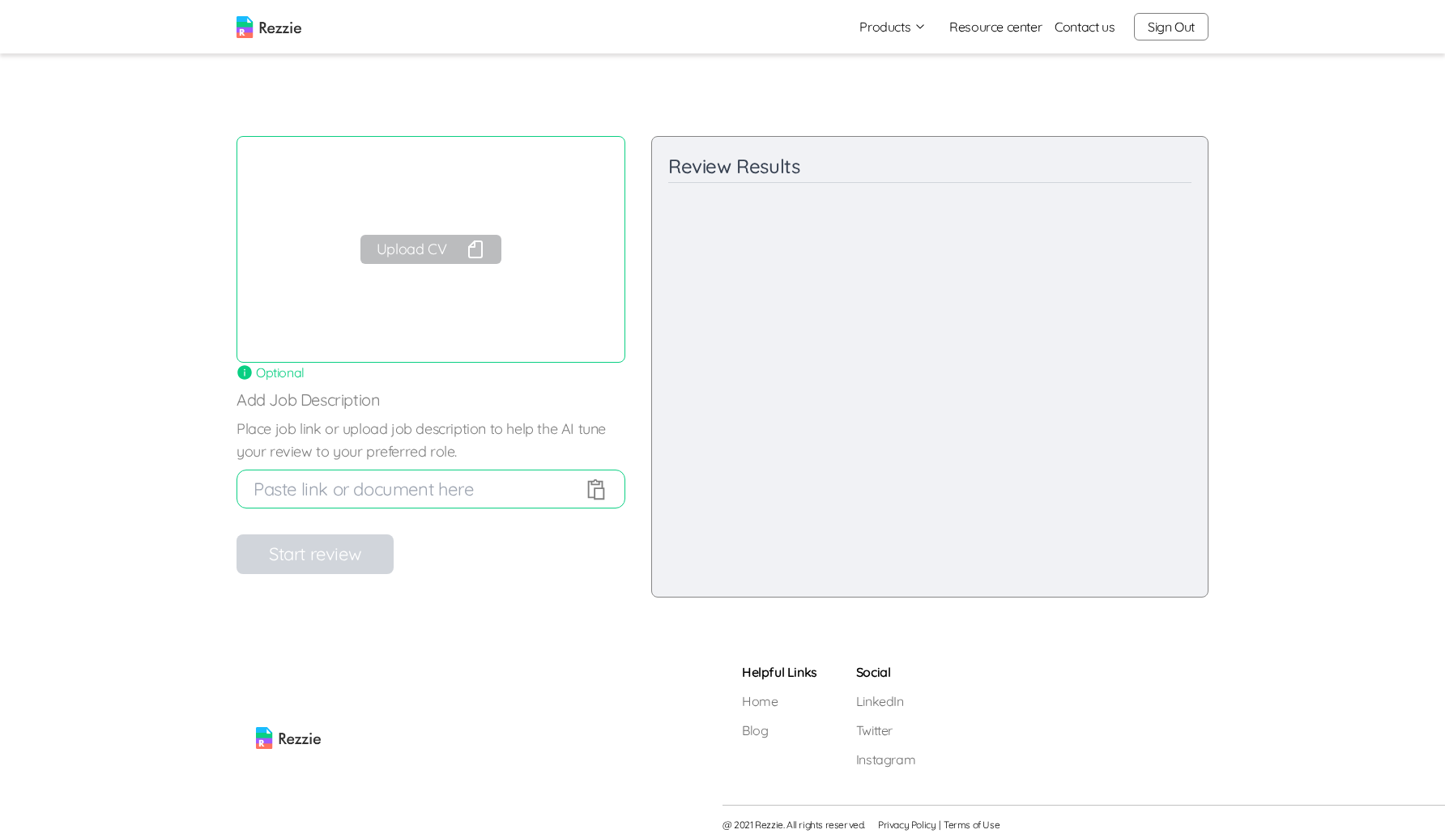
click at [432, 247] on button "Upload CV" at bounding box center [430, 249] width 141 height 29
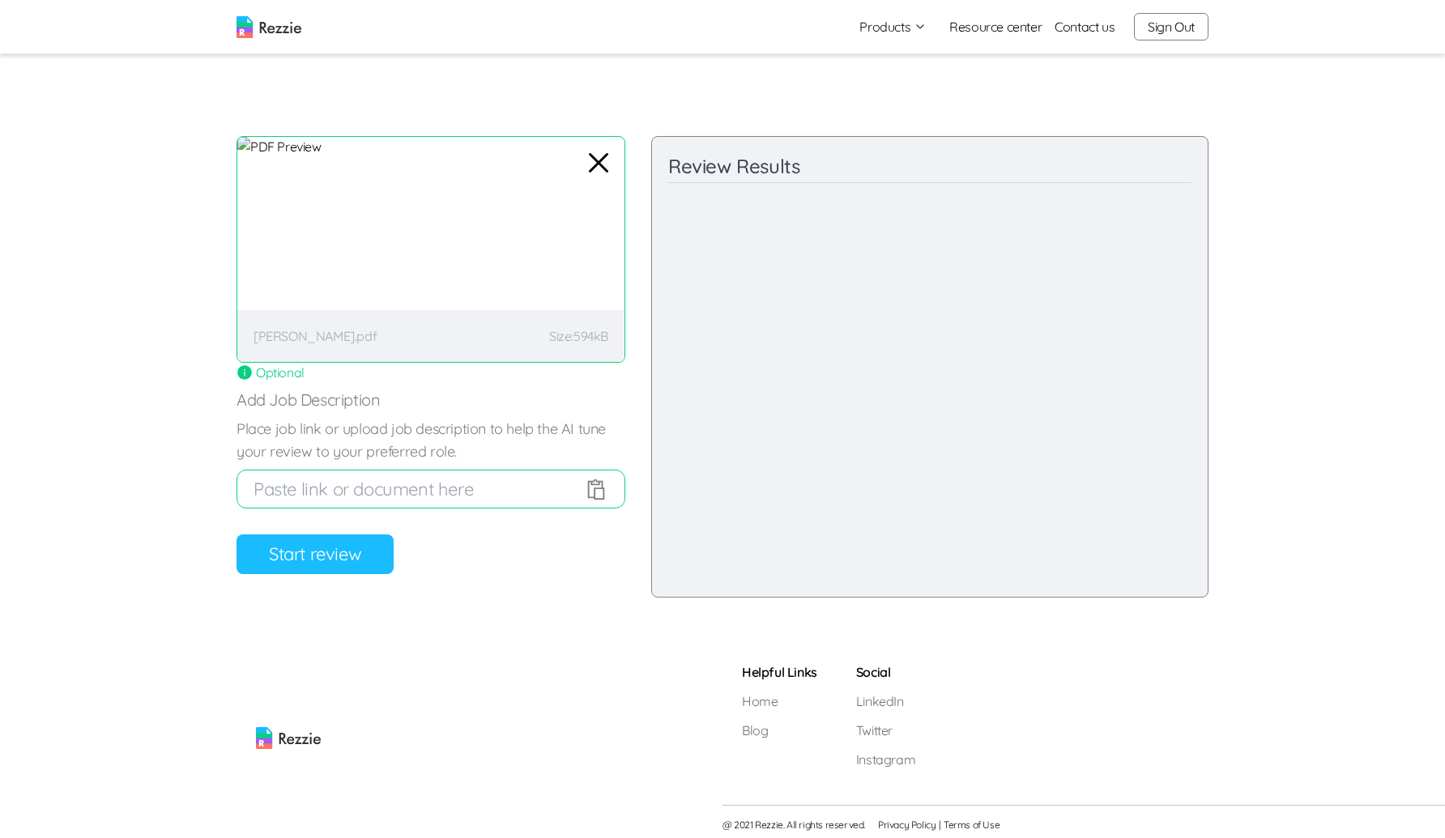
click at [373, 556] on button "Start review" at bounding box center [314, 555] width 157 height 40
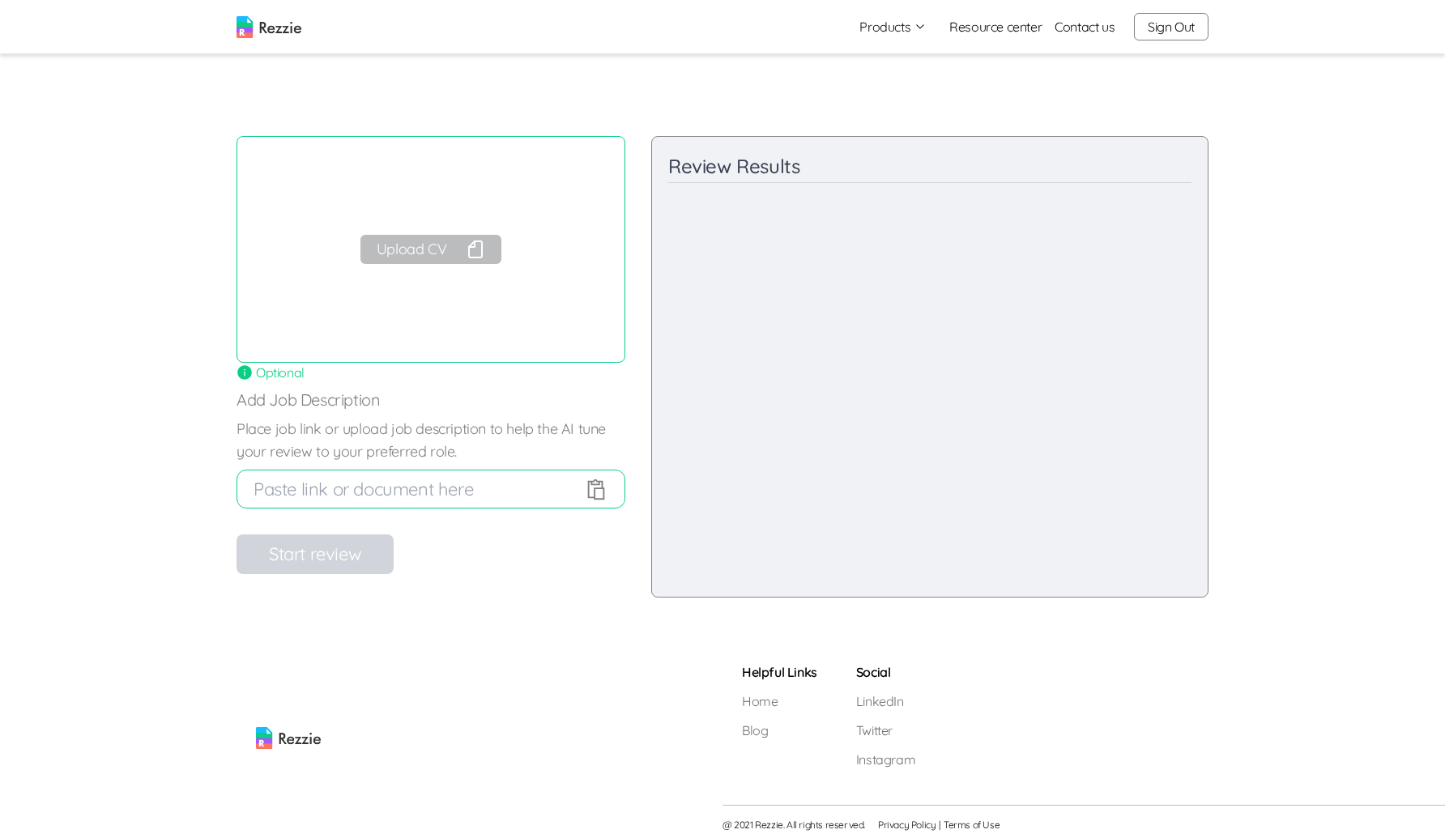
click at [417, 253] on button "Upload CV" at bounding box center [430, 249] width 141 height 29
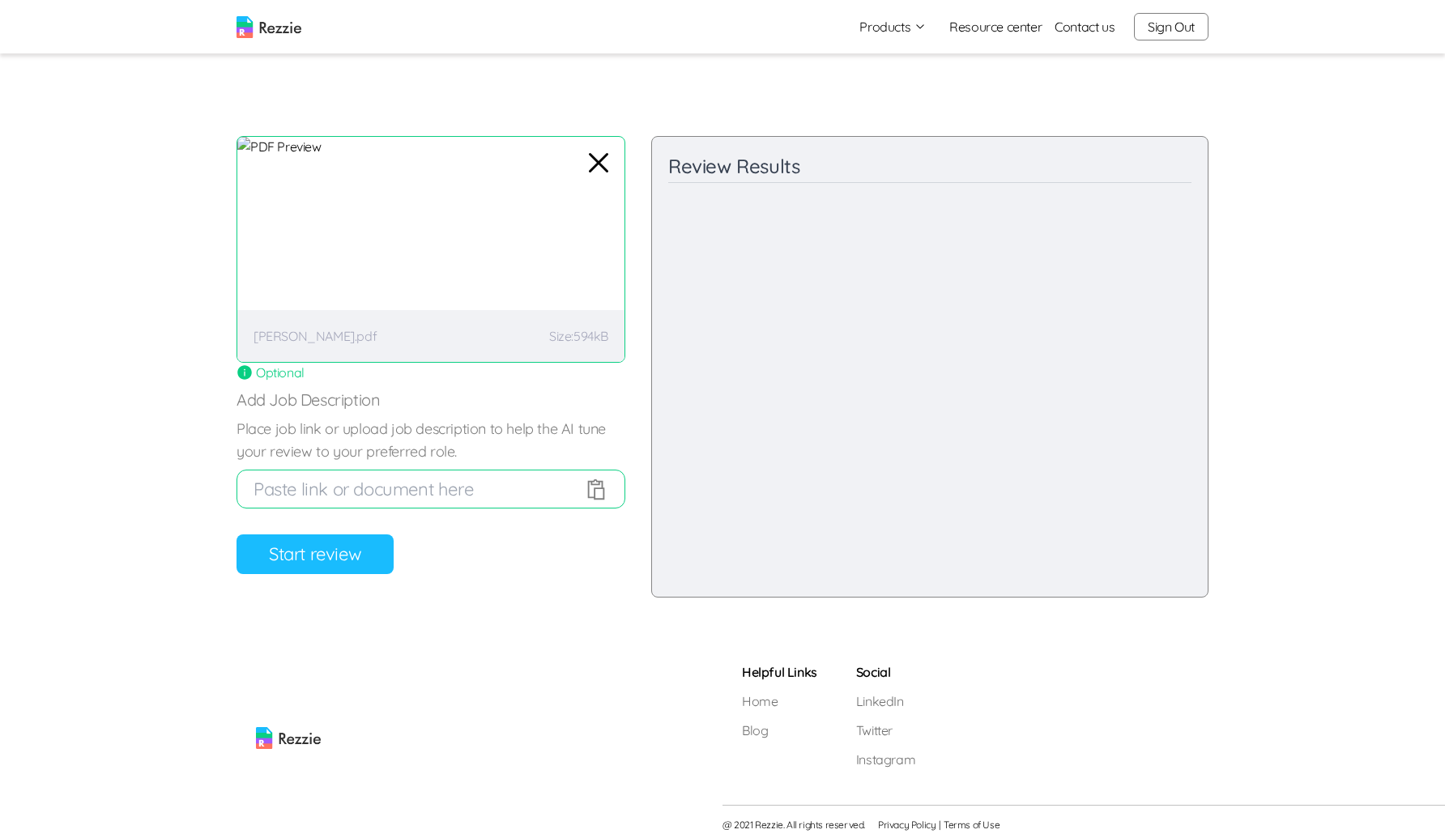
click at [321, 565] on button "Start review" at bounding box center [314, 555] width 157 height 40
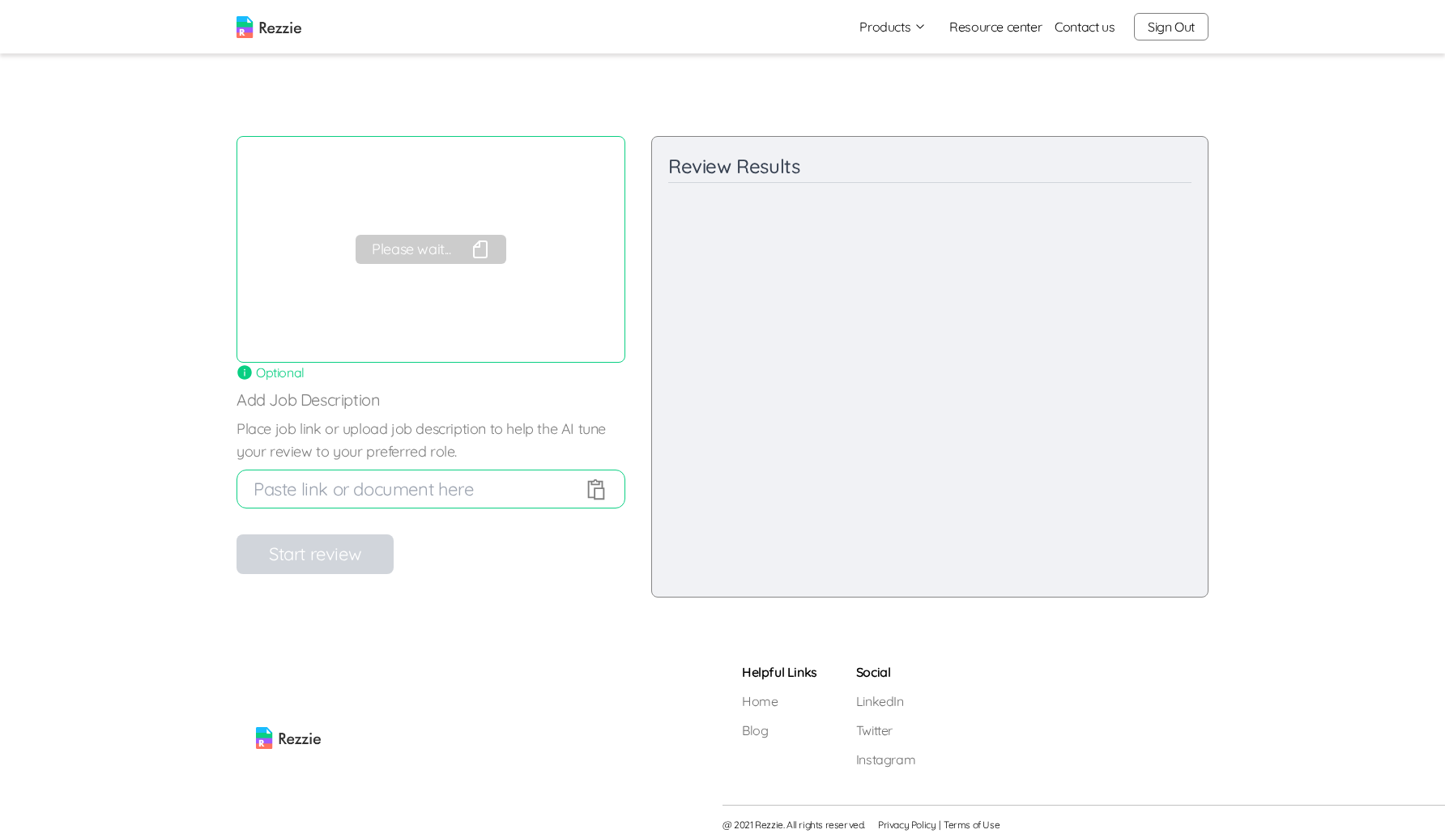
click at [411, 249] on button "Please wait..." at bounding box center [431, 249] width 150 height 29
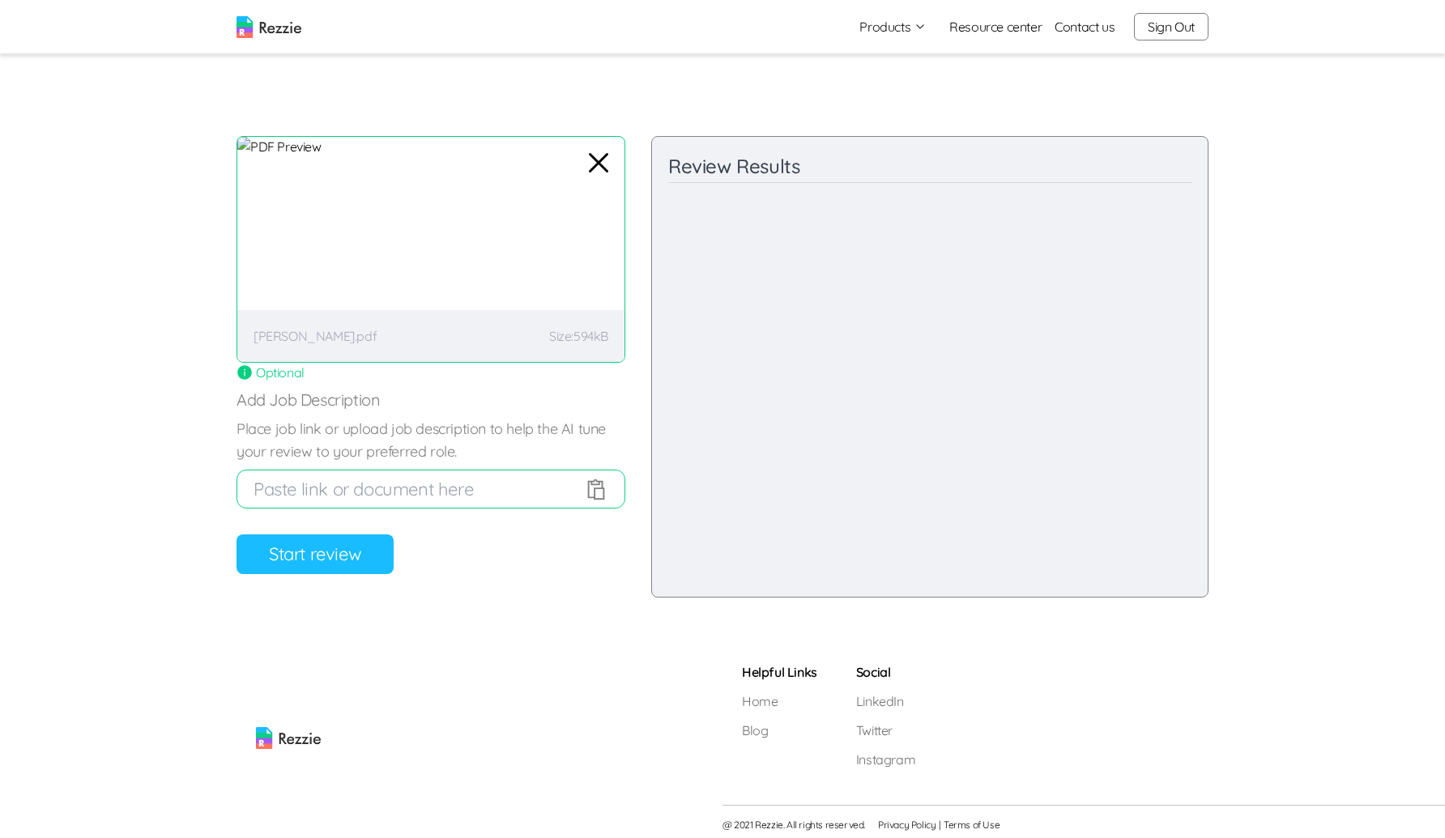
click at [318, 560] on button "Start review" at bounding box center [314, 555] width 157 height 40
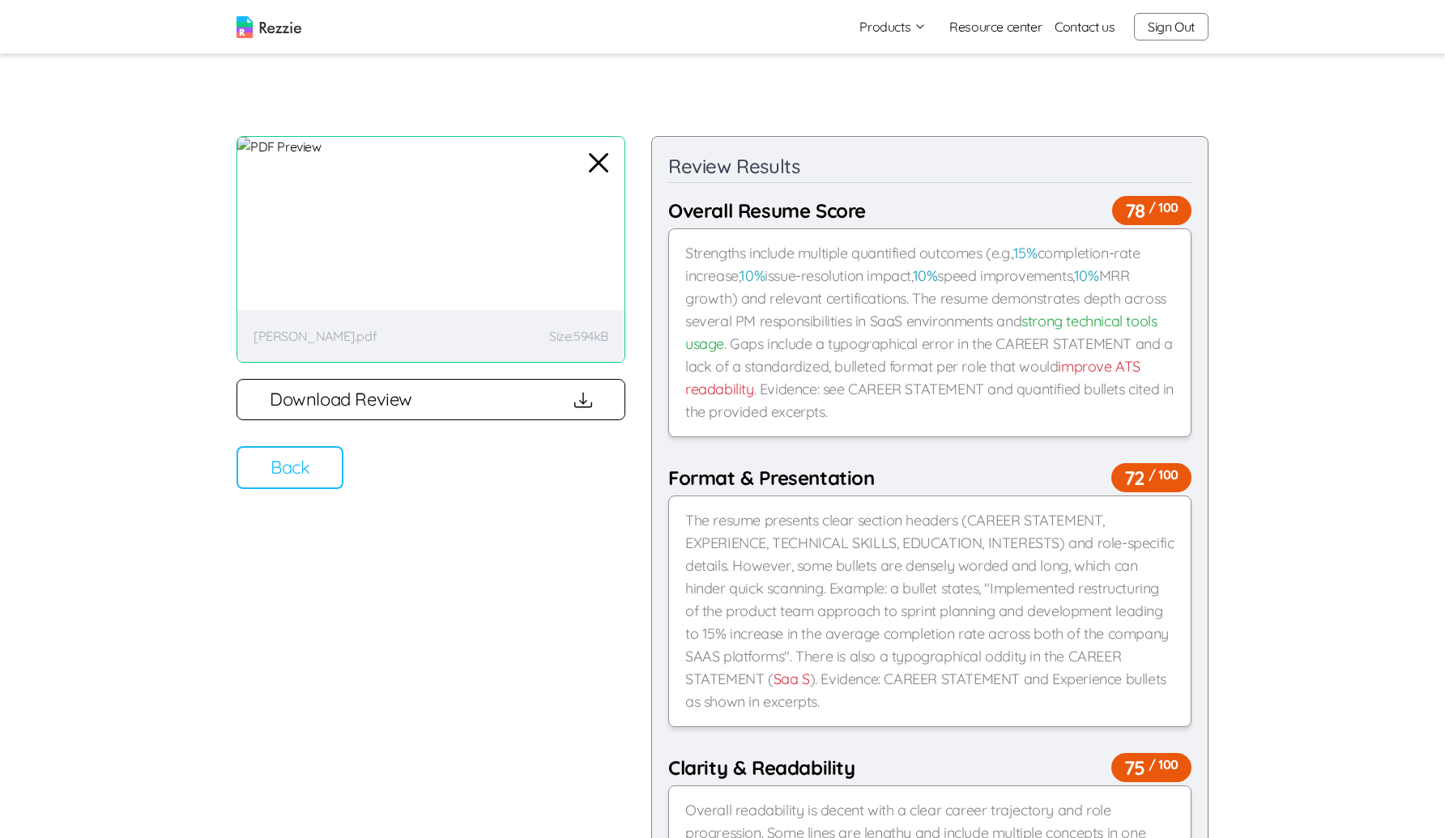
click at [325, 408] on button "Download Review" at bounding box center [430, 399] width 389 height 41
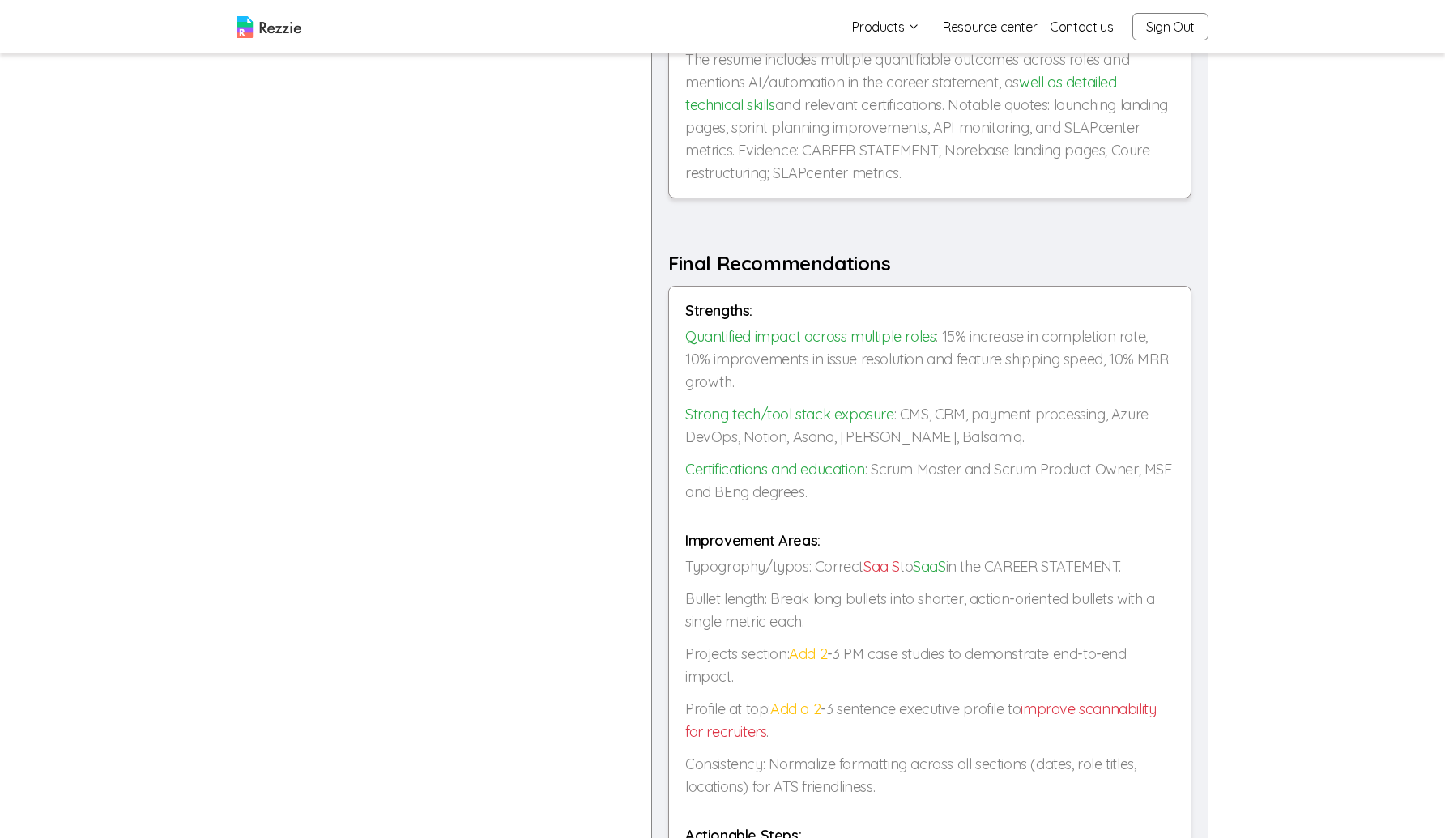
scroll to position [2012, 0]
